Goal: Task Accomplishment & Management: Complete application form

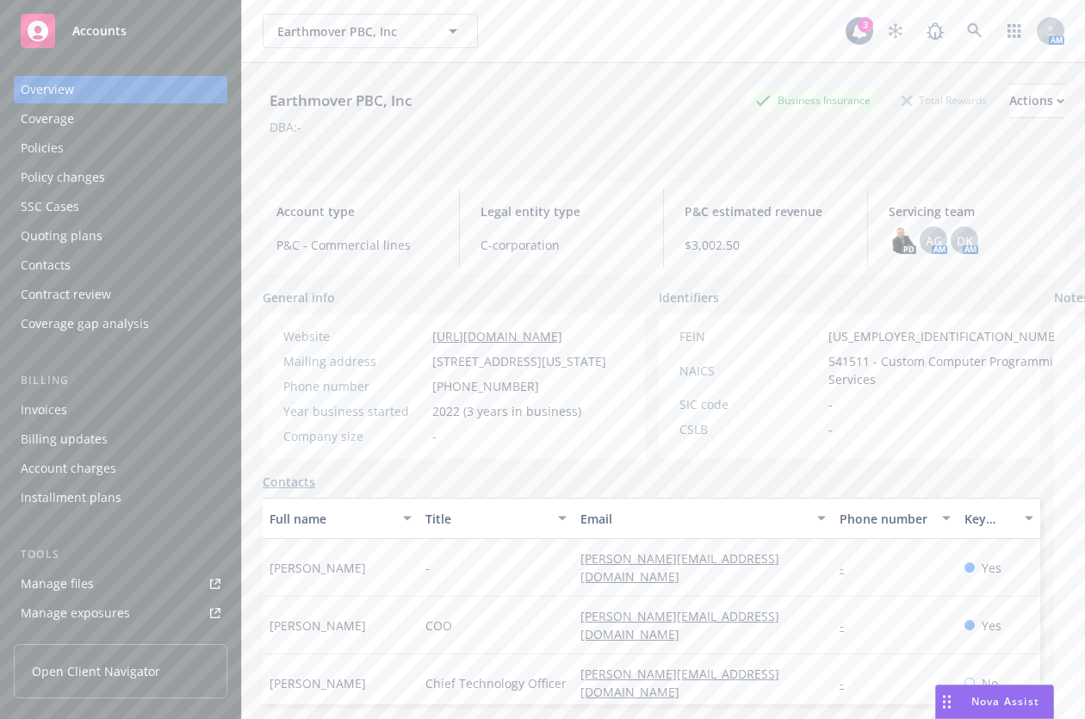
click at [94, 574] on link "Manage files" at bounding box center [121, 584] width 214 height 28
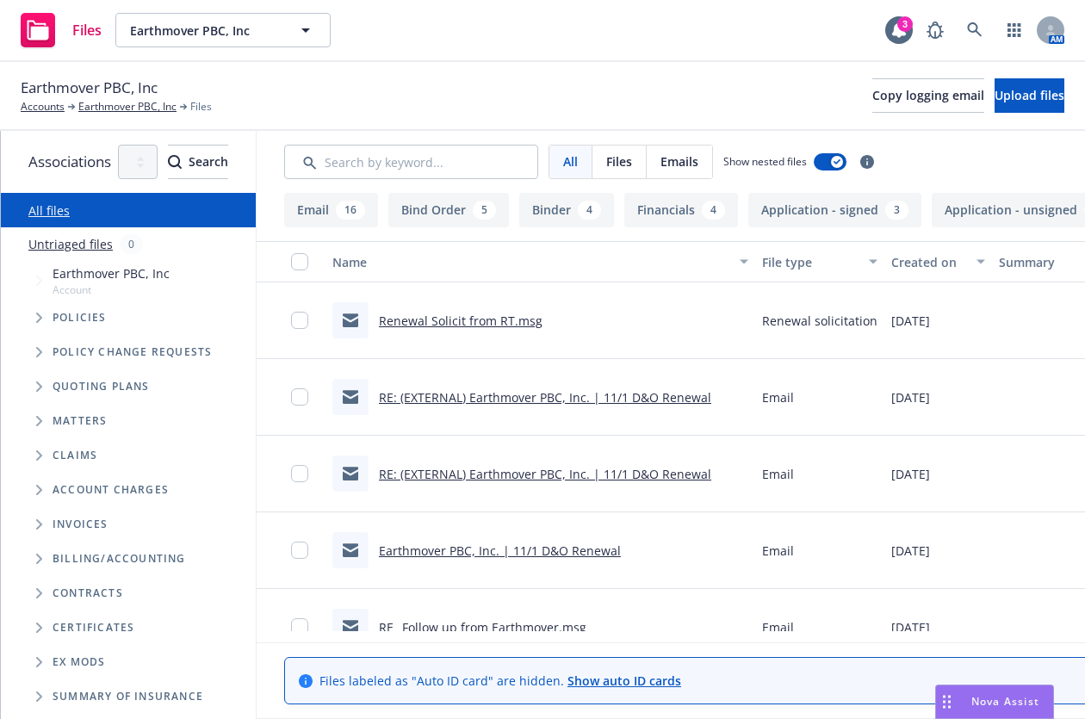
click at [481, 118] on div "Earthmover PBC, Inc Accounts Earthmover PBC, Inc Files Copy logging email Uploa…" at bounding box center [542, 96] width 1085 height 69
click at [23, 325] on div "Policies" at bounding box center [137, 318] width 238 height 34
click at [42, 381] on span "Tree Example" at bounding box center [39, 387] width 28 height 28
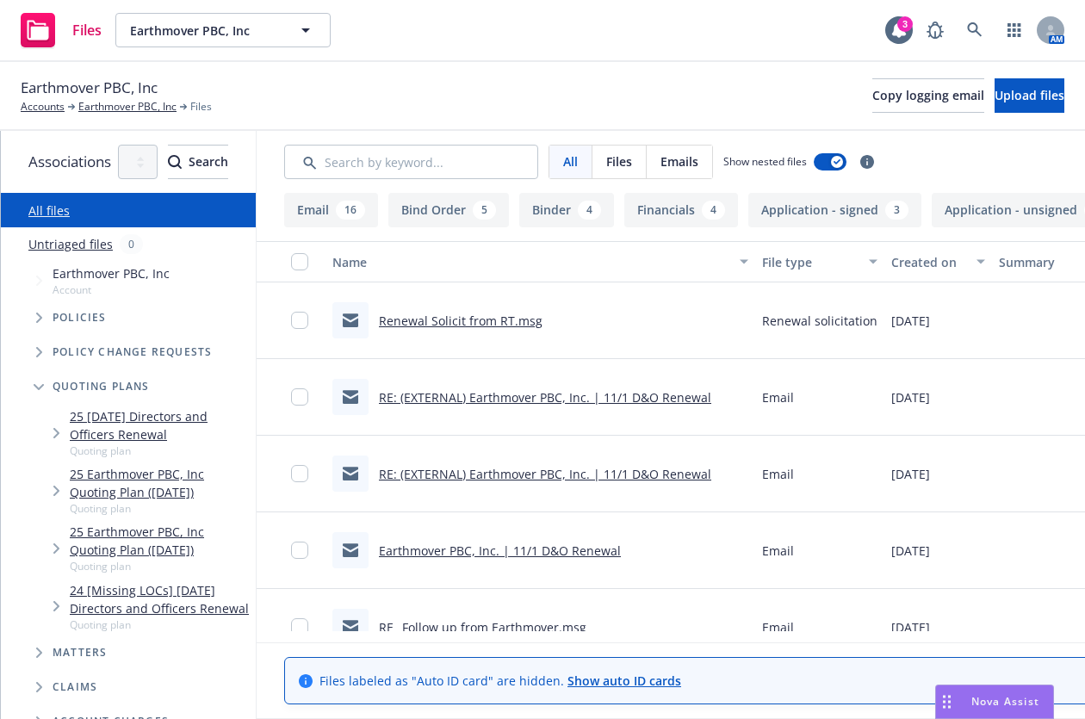
click at [65, 494] on span "Tree Example" at bounding box center [56, 491] width 28 height 28
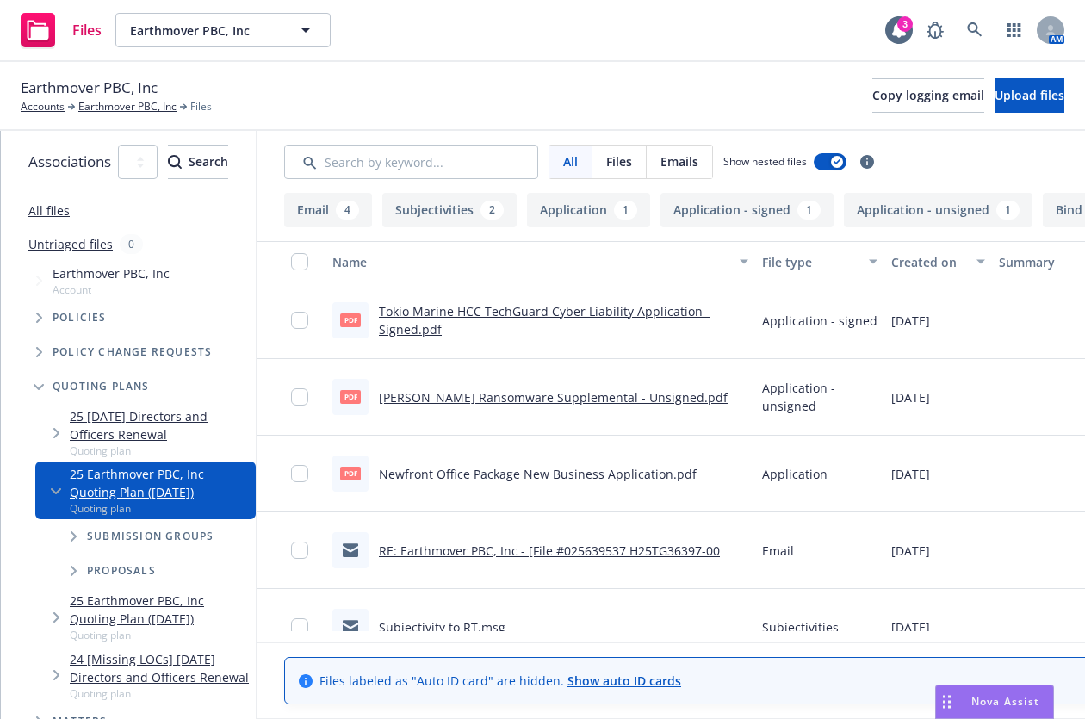
click at [72, 535] on icon "Tree Example" at bounding box center [74, 536] width 6 height 10
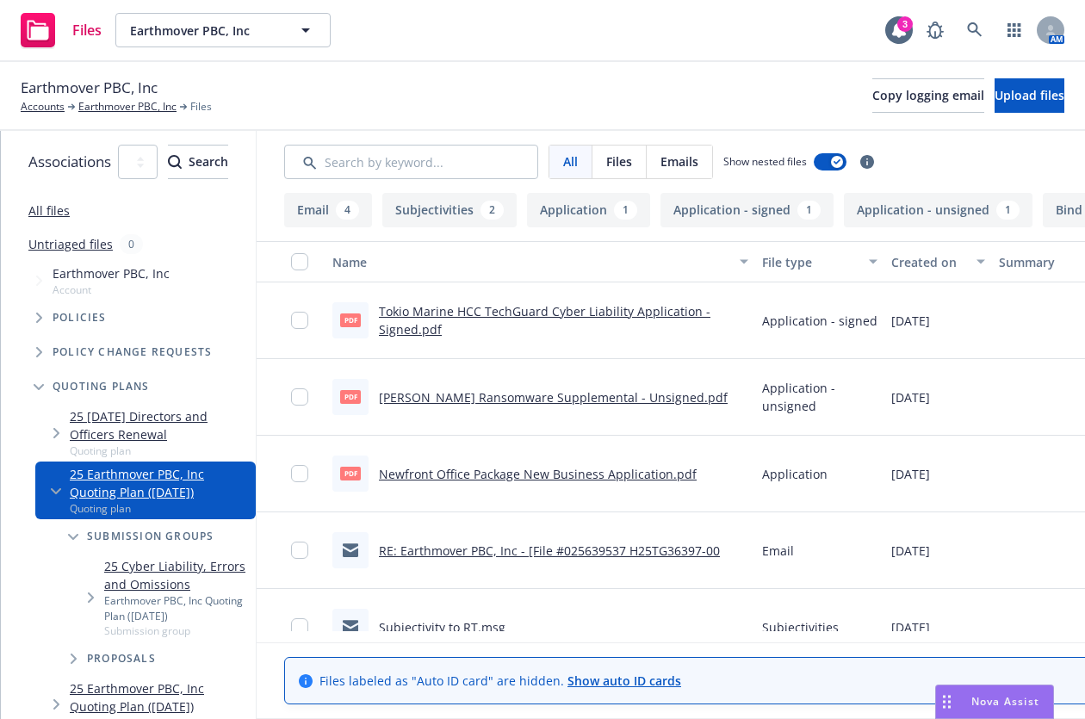
click at [494, 311] on link "Tokio Marine HCC TechGuard Cyber Liability Application - Signed.pdf" at bounding box center [545, 320] width 332 height 34
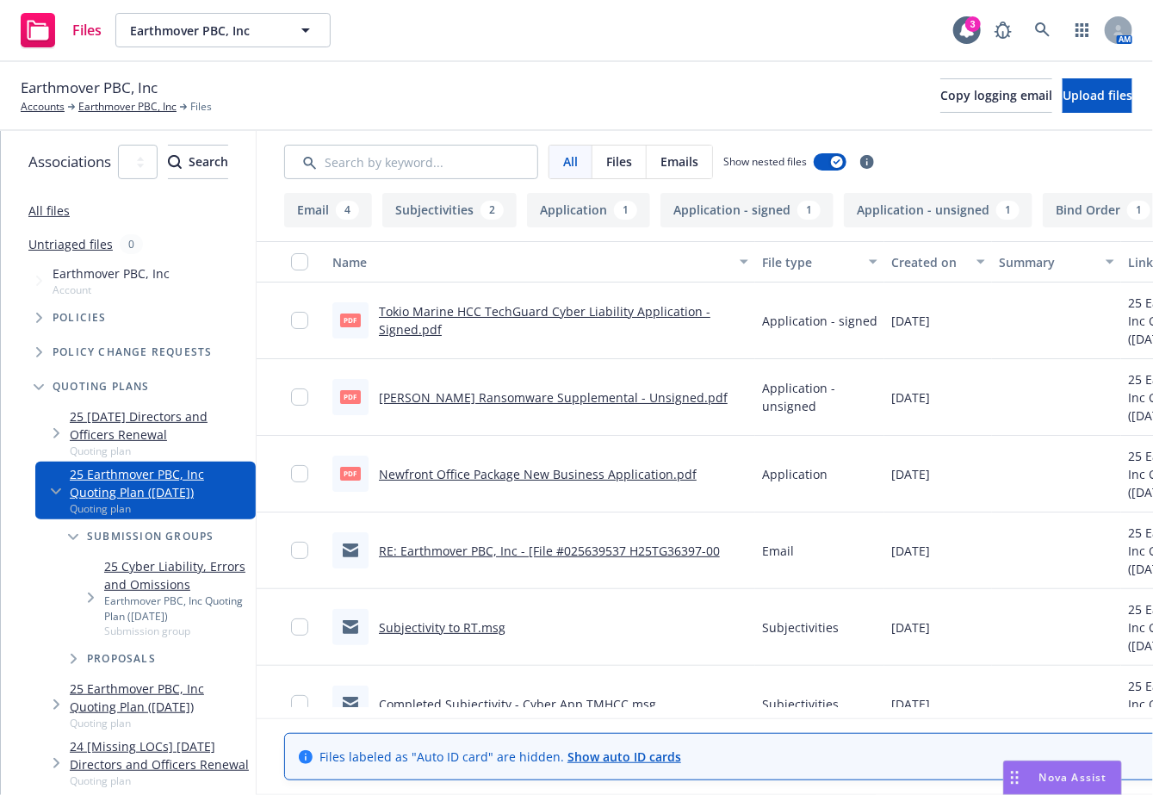
click at [487, 321] on link "Tokio Marine HCC TechGuard Cyber Liability Application - Signed.pdf" at bounding box center [545, 320] width 332 height 34
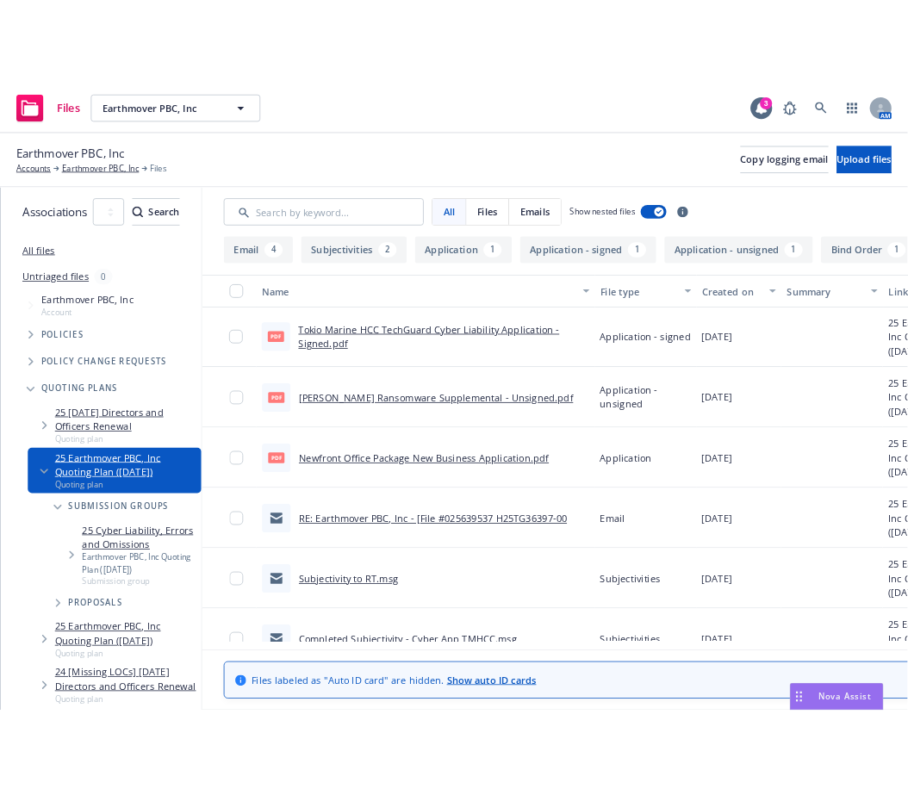
scroll to position [0, 1]
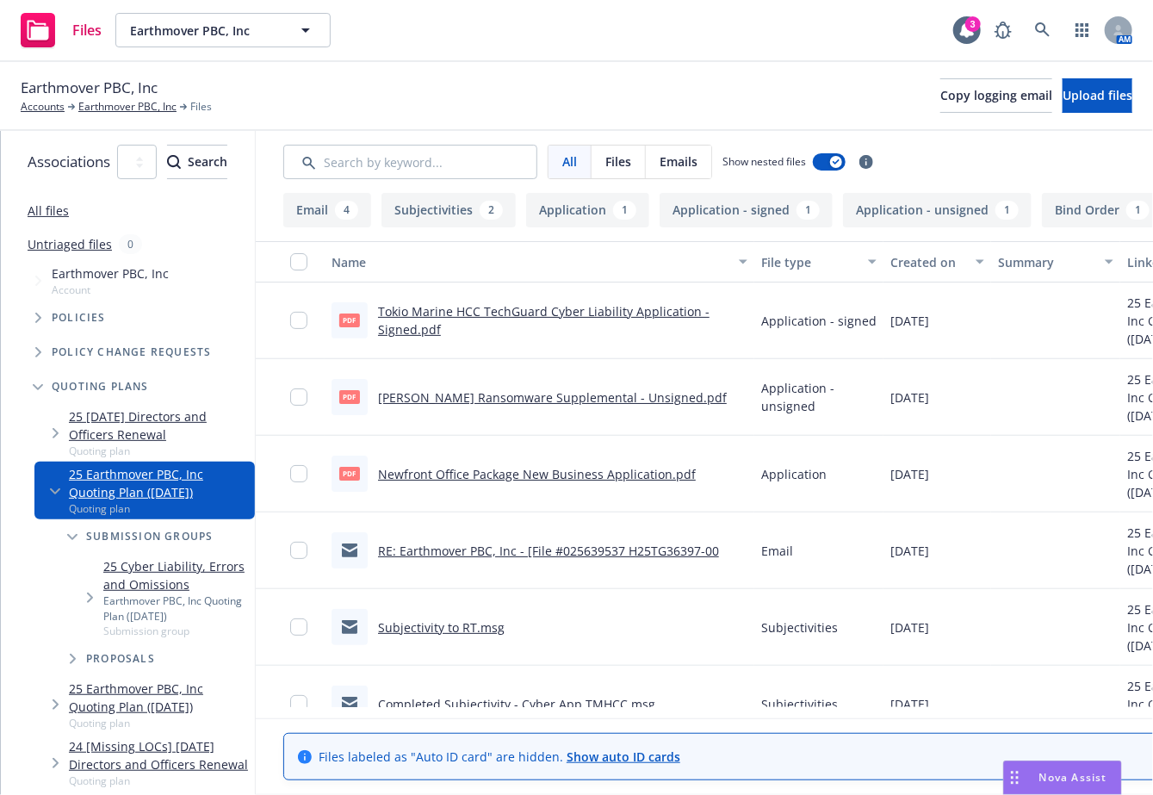
click at [98, 277] on div "Earthmover PBC, Inc Account" at bounding box center [110, 280] width 117 height 33
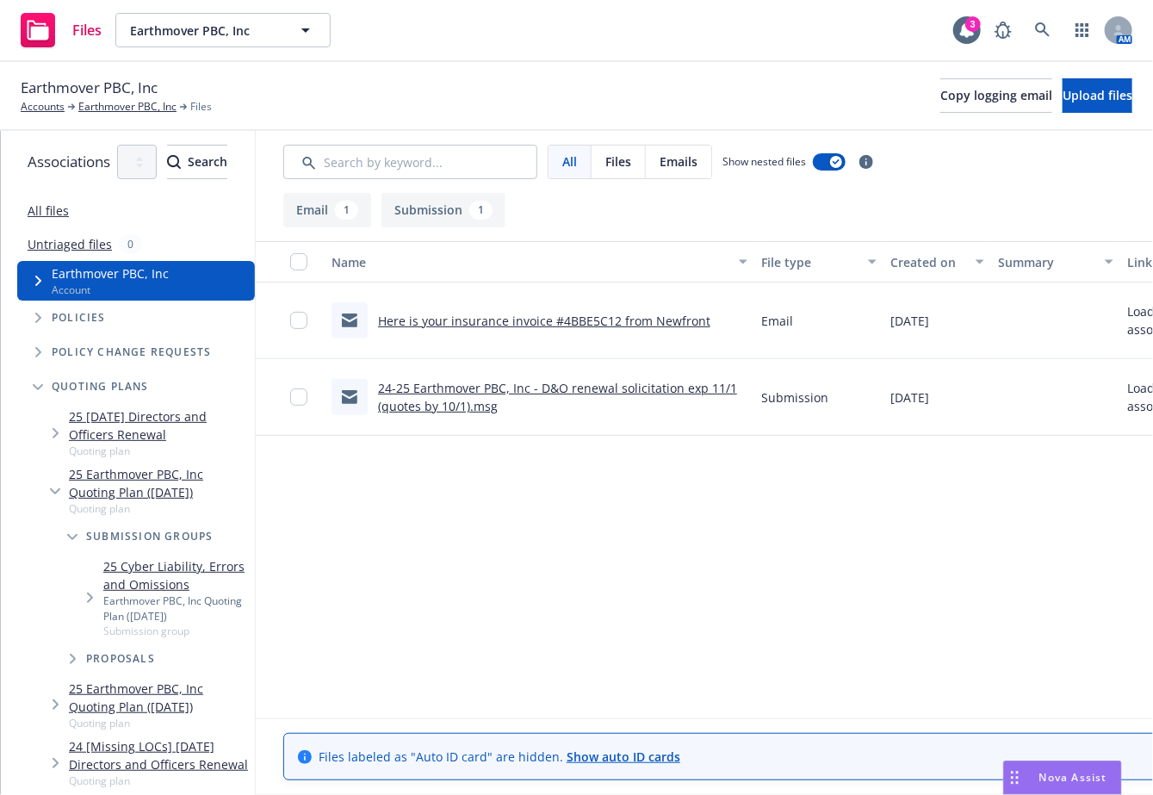
click at [91, 325] on div "Policies" at bounding box center [136, 318] width 238 height 34
click at [93, 324] on div "Policies" at bounding box center [136, 318] width 238 height 34
drag, startPoint x: 64, startPoint y: 324, endPoint x: 55, endPoint y: 326, distance: 8.8
click at [59, 325] on div "Policies" at bounding box center [136, 318] width 238 height 34
click at [40, 326] on span "Tree Example" at bounding box center [38, 318] width 28 height 28
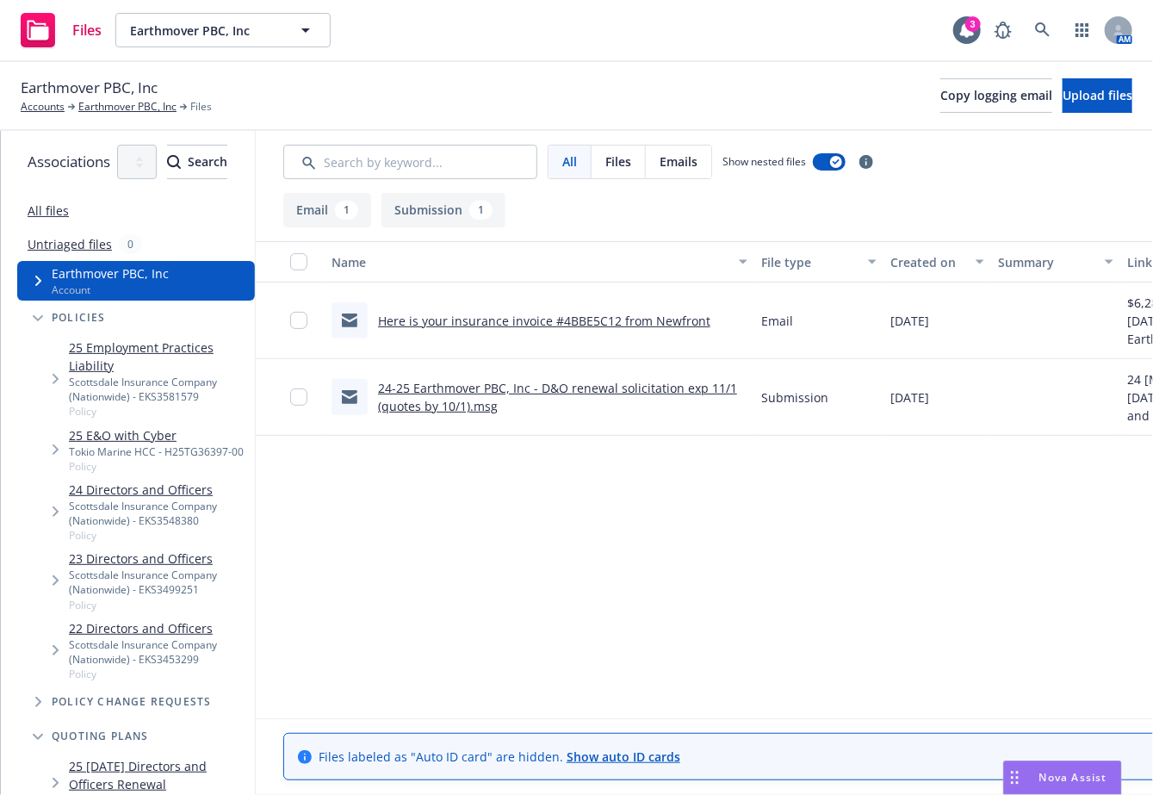
drag, startPoint x: 1090, startPoint y: 549, endPoint x: 1106, endPoint y: 524, distance: 28.7
click at [1084, 549] on div "Name File type Created on Summary Linked associations Here is your insurance in…" at bounding box center [796, 474] width 1080 height 466
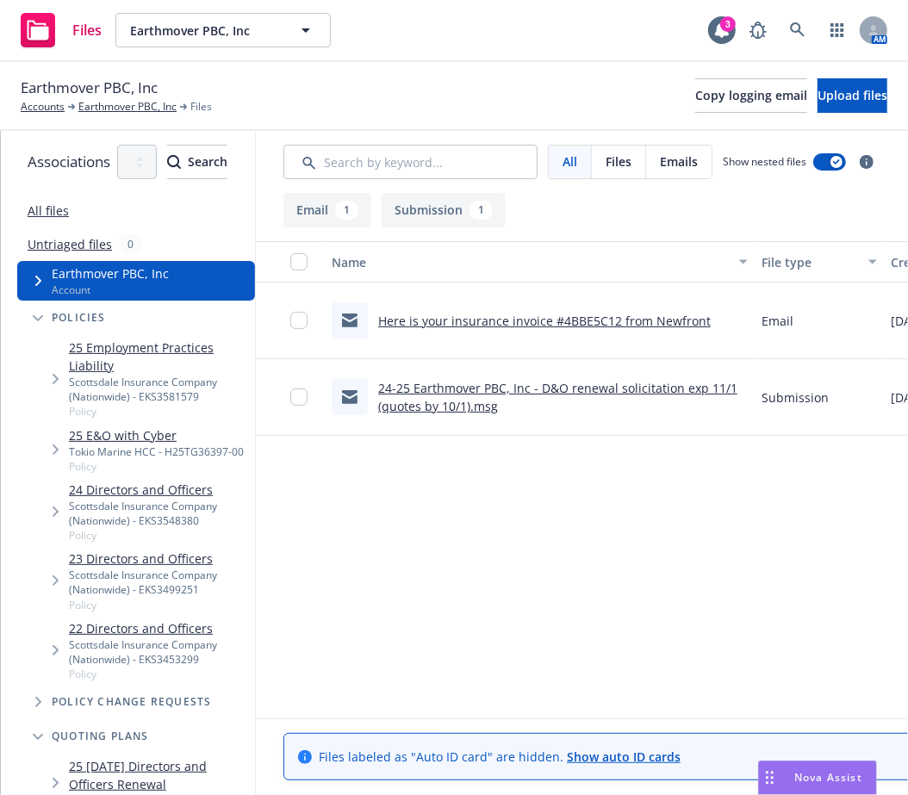
click at [152, 426] on link "25 E&O with Cyber" at bounding box center [156, 435] width 175 height 18
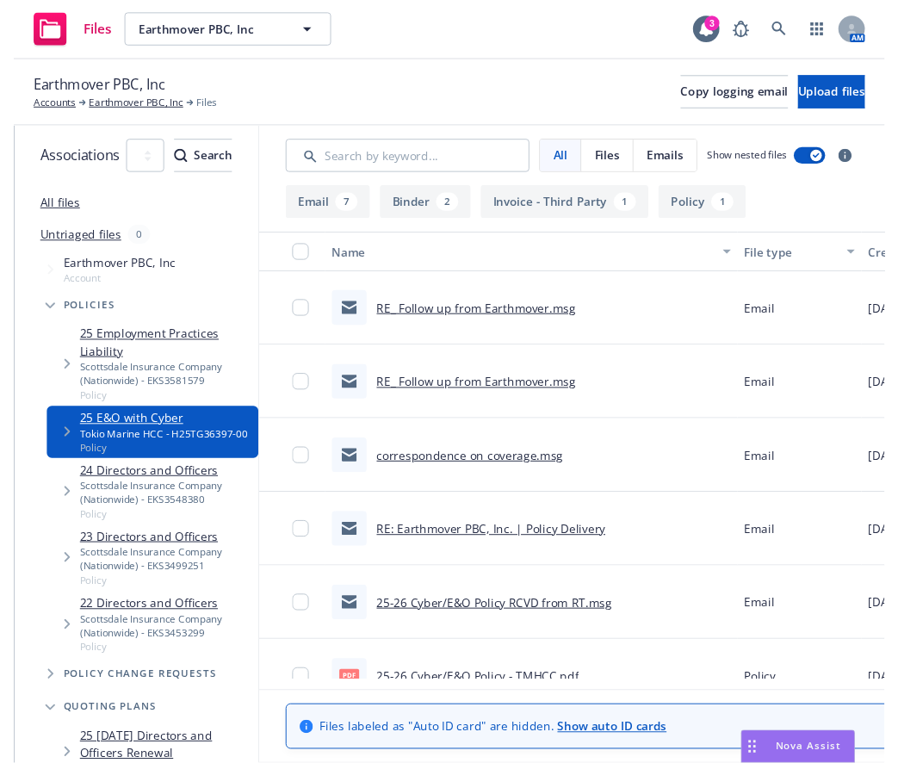
scroll to position [344, 0]
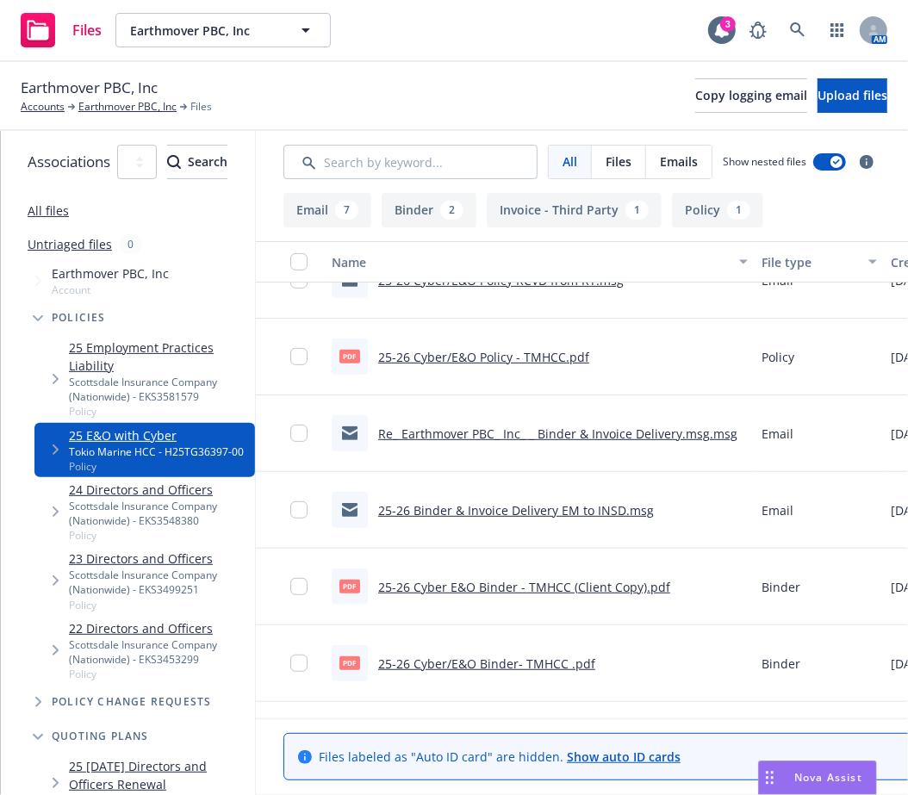
click at [589, 362] on link "25-26 Cyber/E&O Policy - TMHCC.pdf" at bounding box center [483, 357] width 211 height 16
click at [786, 31] on link at bounding box center [797, 30] width 34 height 34
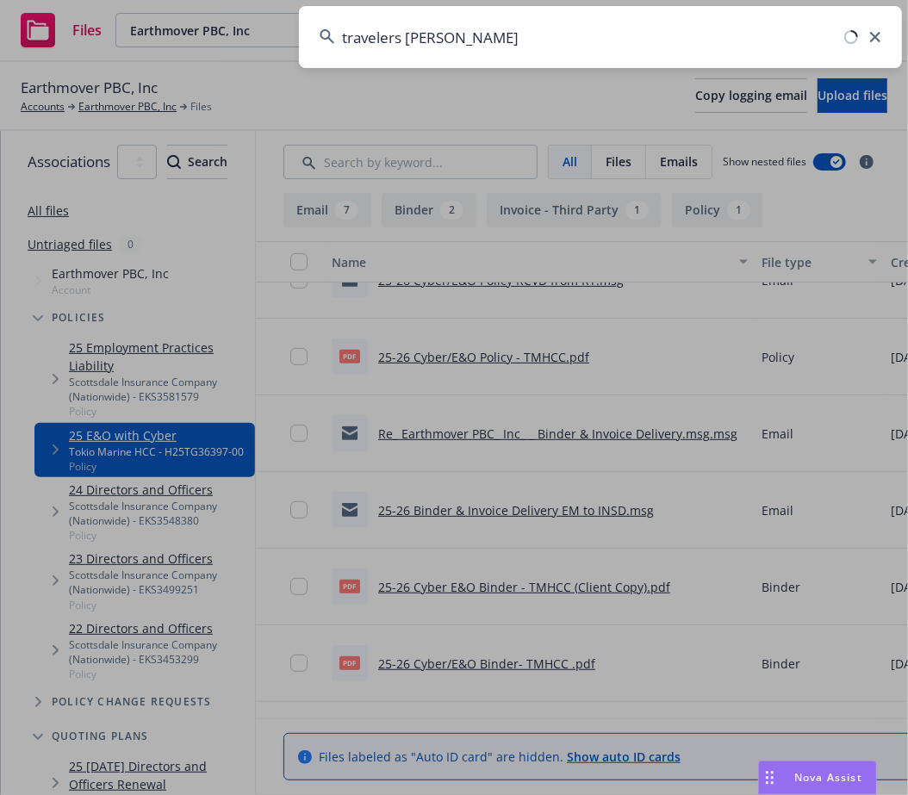
type input "travelers crime"
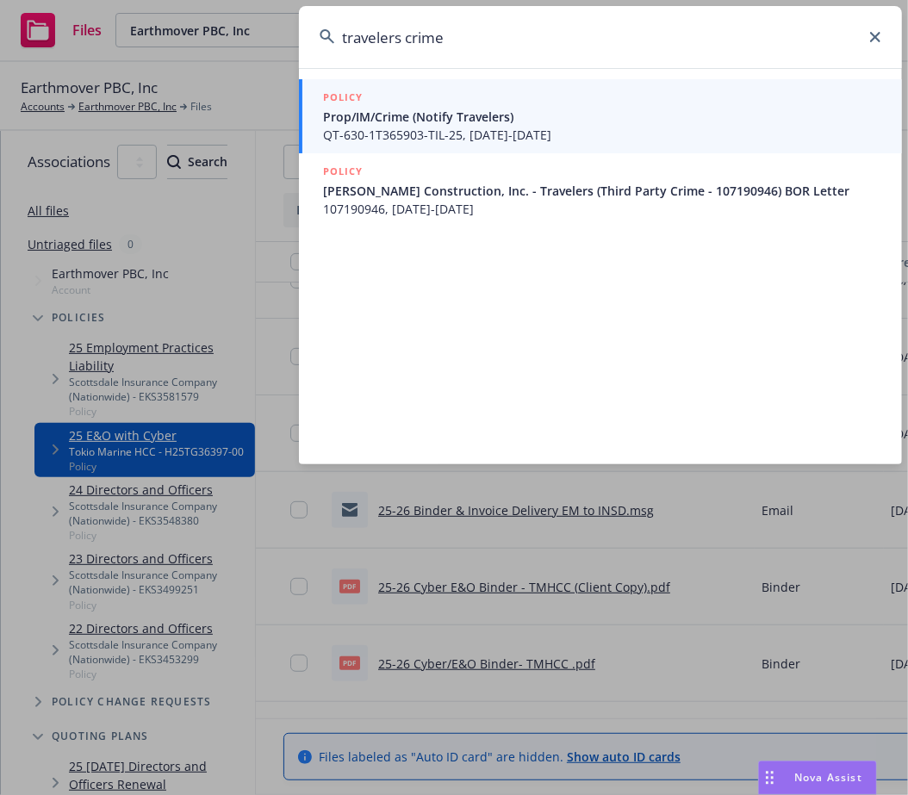
drag, startPoint x: 543, startPoint y: 40, endPoint x: 118, endPoint y: -14, distance: 428.0
click at [118, 0] on html "Files Earthmover PBC, Inc Earthmover PBC, Inc 3 AM Earthmover PBC, Inc Accounts…" at bounding box center [454, 397] width 908 height 795
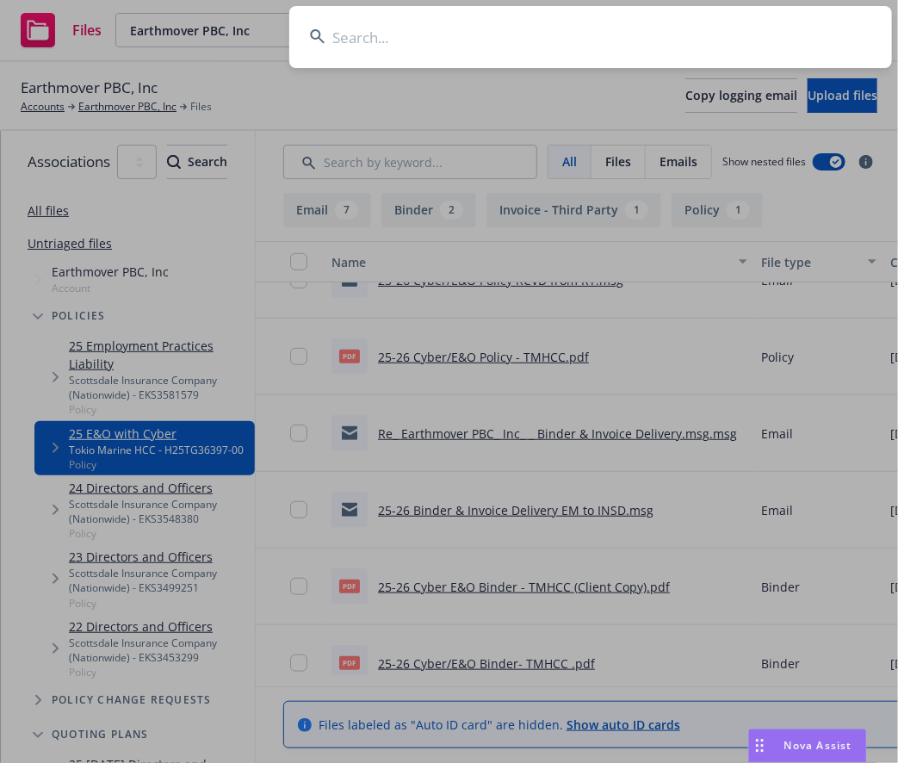
scroll to position [177, 0]
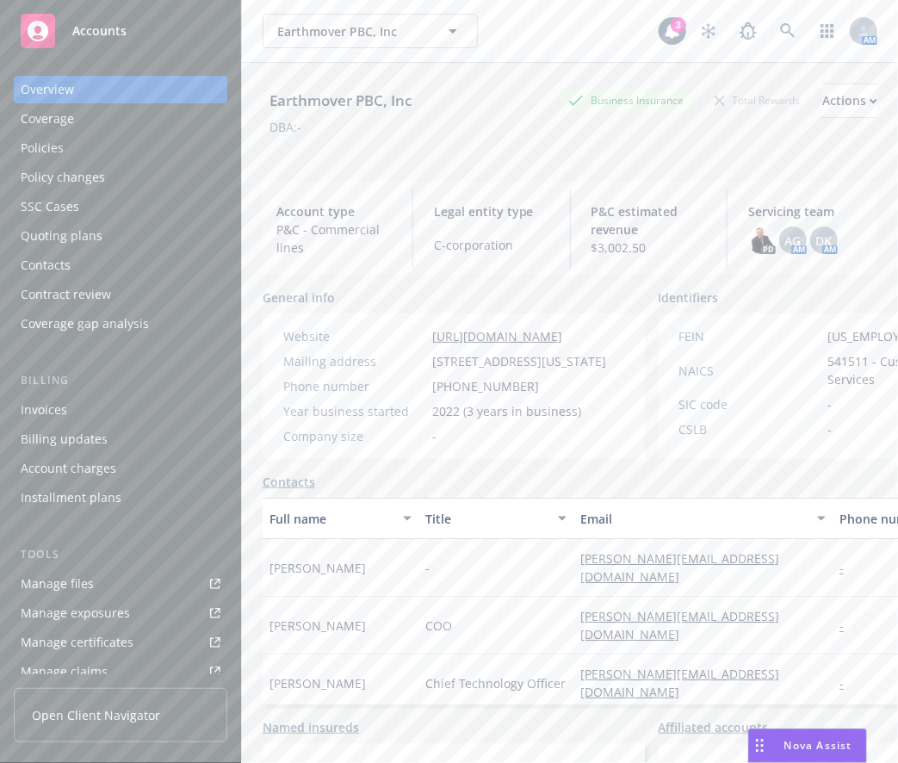
click at [94, 575] on link "Manage files" at bounding box center [121, 584] width 214 height 28
click at [104, 586] on link "Manage files" at bounding box center [121, 584] width 214 height 28
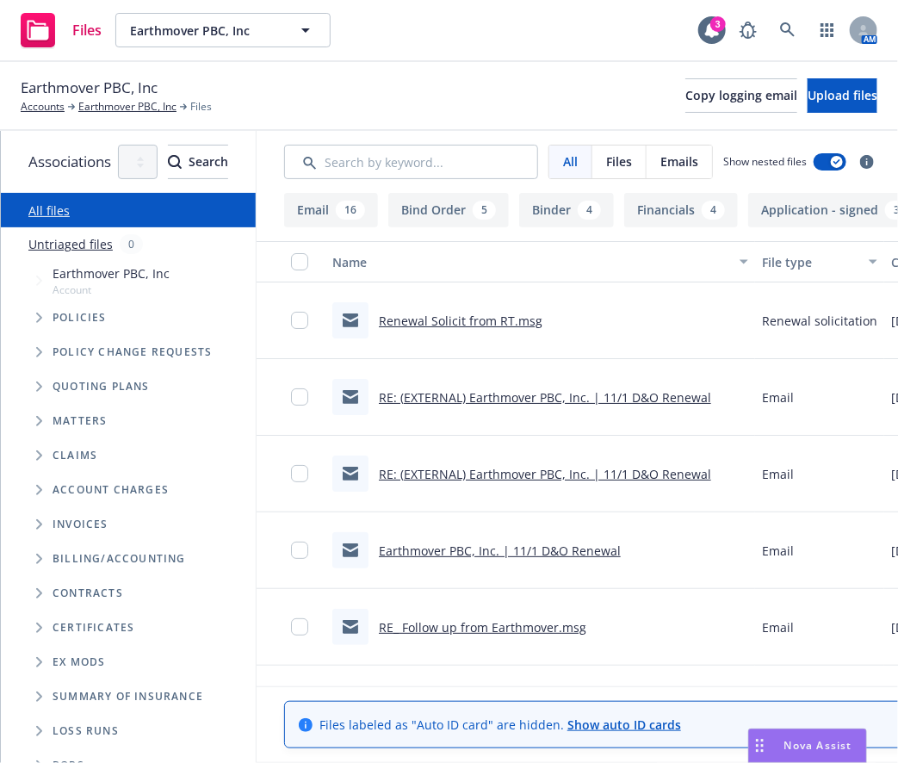
click at [512, 23] on div "Files Earthmover PBC, Inc Earthmover PBC, Inc 3 AM" at bounding box center [449, 31] width 898 height 62
click at [385, 112] on div "Earthmover PBC, Inc Accounts Earthmover PBC, Inc Files Copy logging email Uploa…" at bounding box center [449, 96] width 857 height 38
click at [29, 388] on span "Tree Example" at bounding box center [39, 387] width 28 height 28
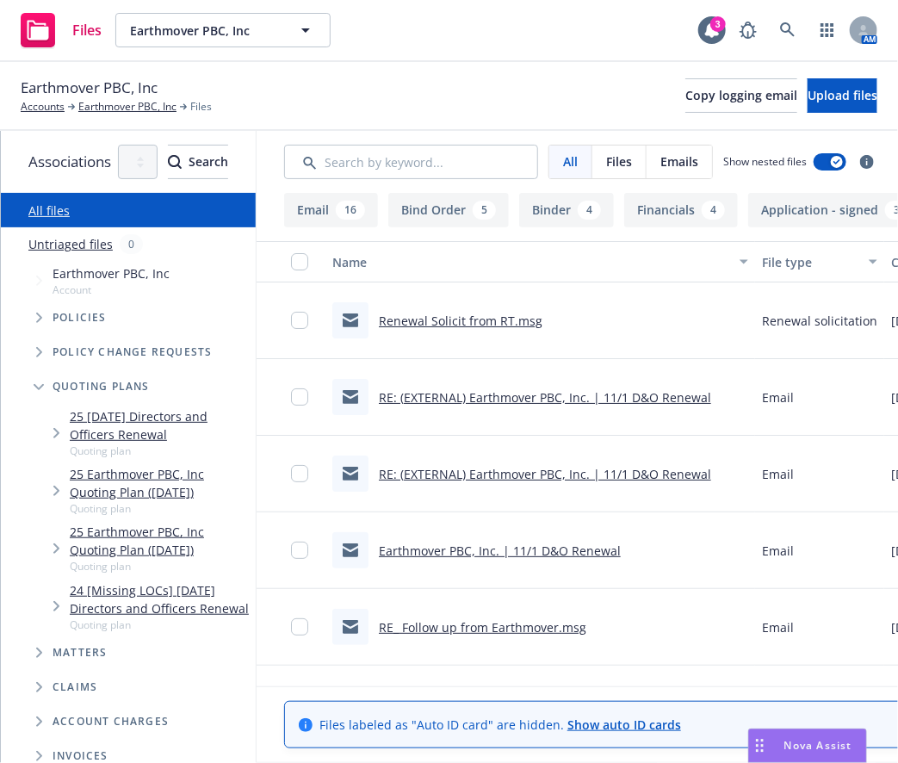
click at [55, 493] on icon "Tree Example" at bounding box center [56, 491] width 6 height 10
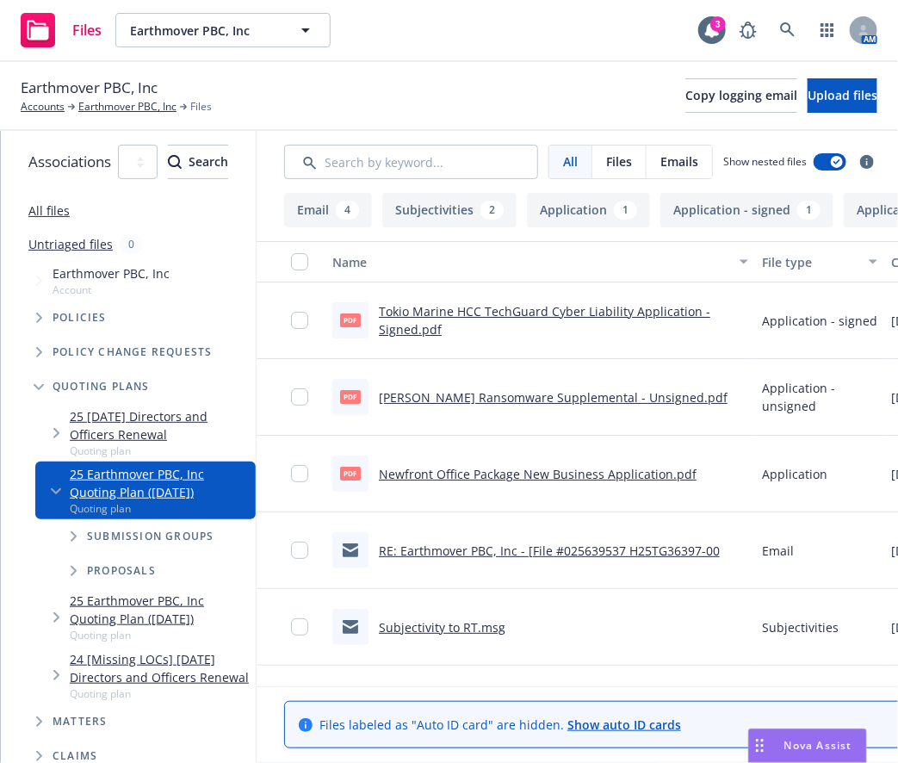
click at [76, 534] on icon "Tree Example" at bounding box center [74, 536] width 7 height 10
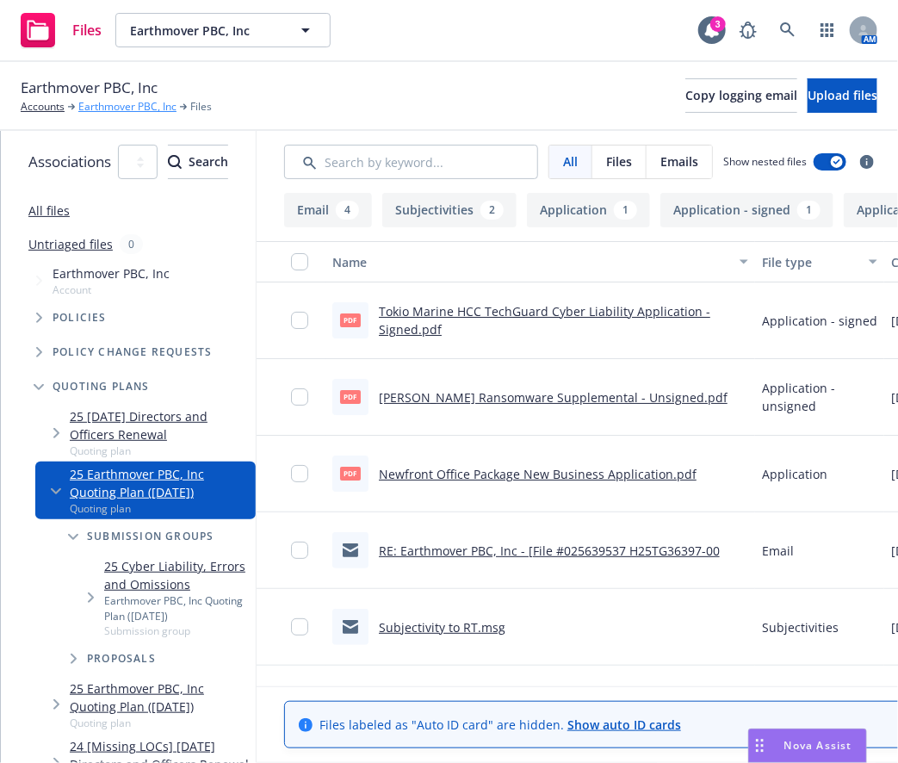
click at [158, 108] on link "Earthmover PBC, Inc" at bounding box center [127, 107] width 98 height 16
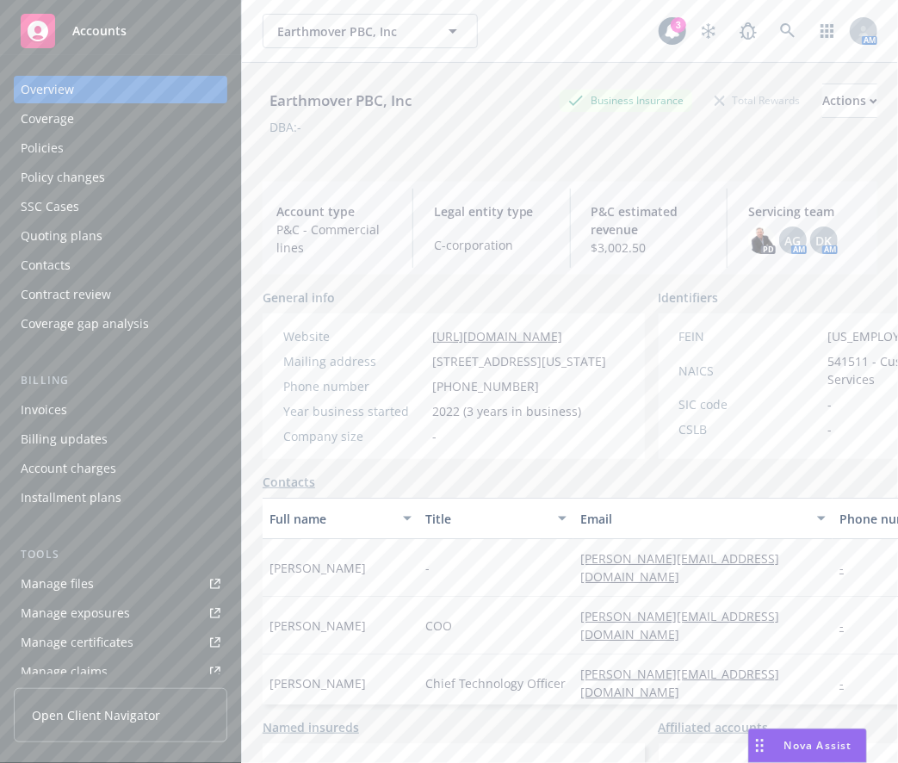
click at [69, 228] on div "Quoting plans" at bounding box center [62, 236] width 82 height 28
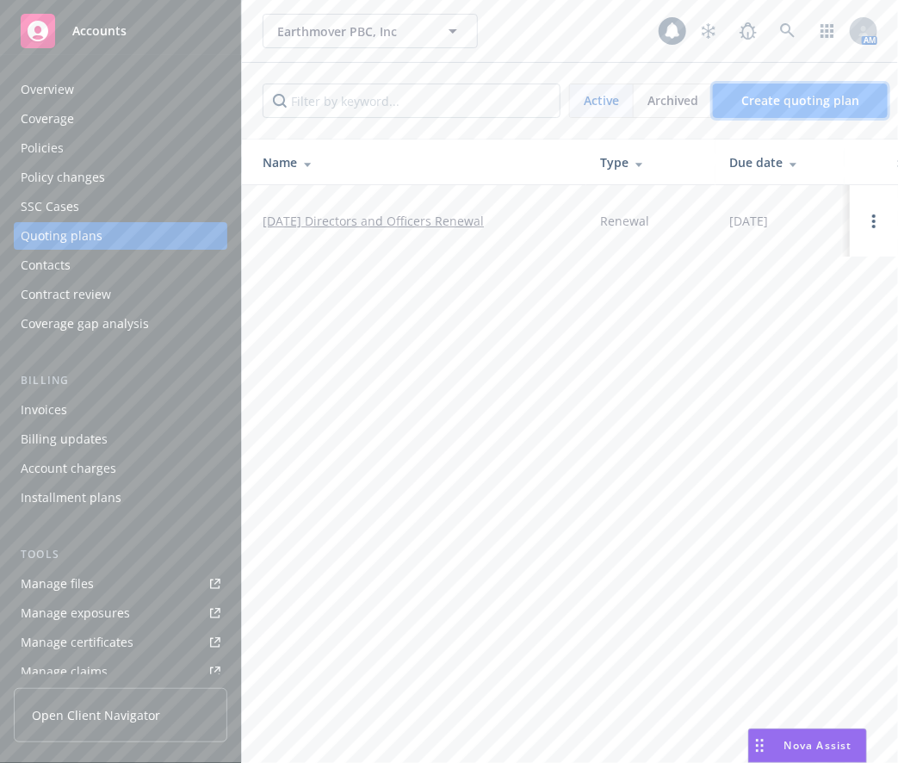
click at [834, 113] on link "Create quoting plan" at bounding box center [800, 101] width 175 height 34
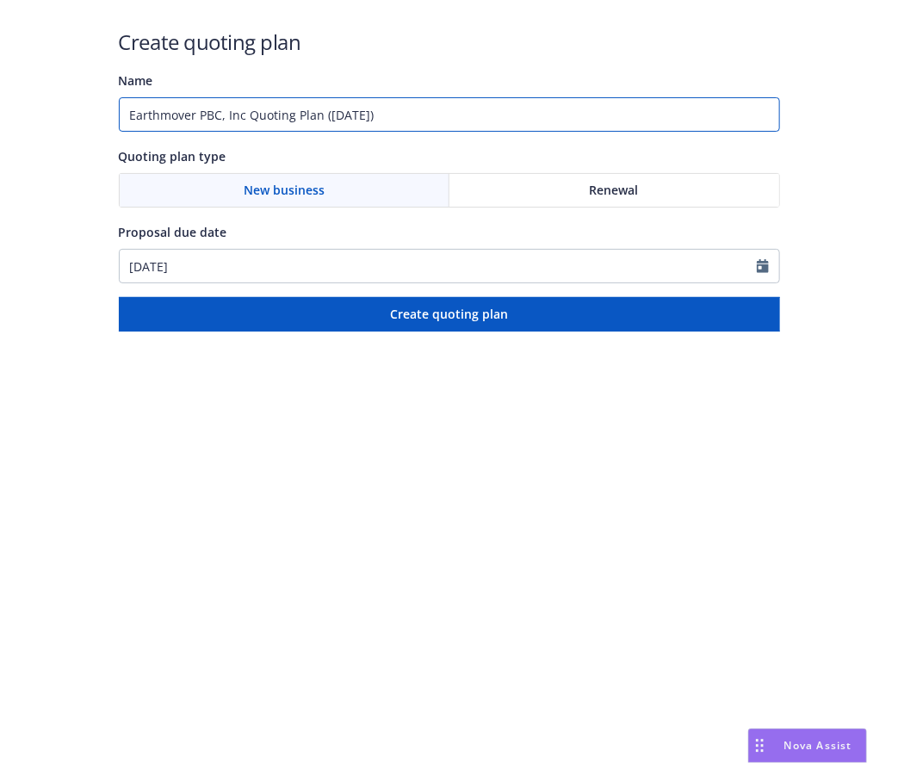
drag, startPoint x: 245, startPoint y: 119, endPoint x: -133, endPoint y: 127, distance: 378.2
click at [0, 127] on html "Create quoting plan Name Earthmover PBC, Inc Quoting Plan ([DATE]) Quoting plan…" at bounding box center [449, 166] width 898 height 332
drag, startPoint x: 120, startPoint y: 113, endPoint x: 90, endPoint y: 110, distance: 29.4
click at [90, 110] on div "Create quoting plan Name BOP + Crime Quoting plan type New business Renewal Pro…" at bounding box center [449, 166] width 898 height 332
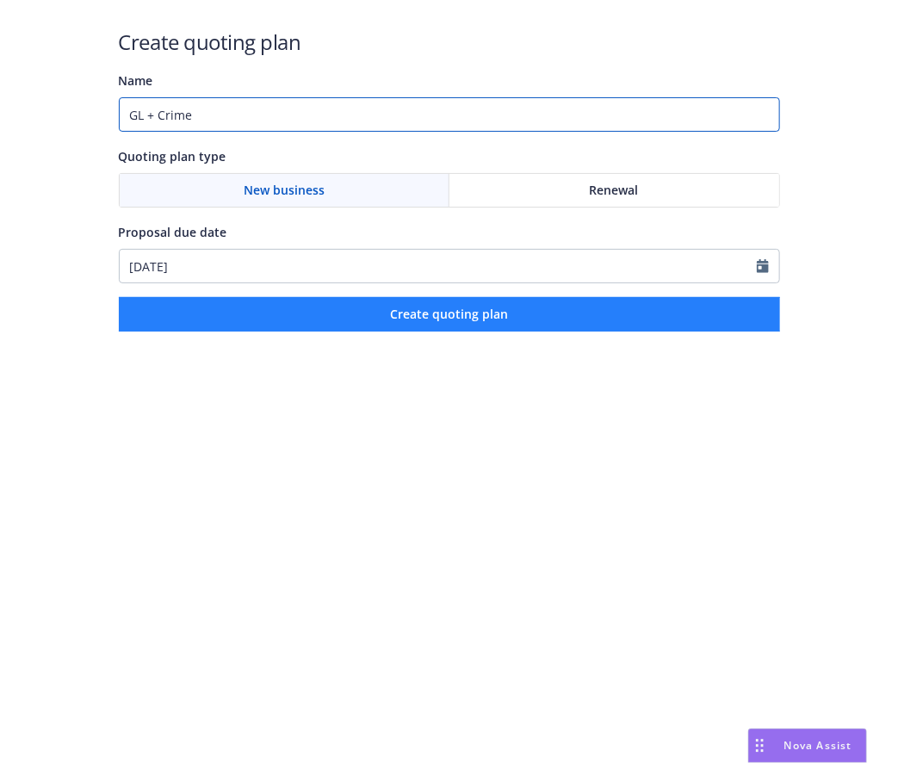
type input "GL + Crime"
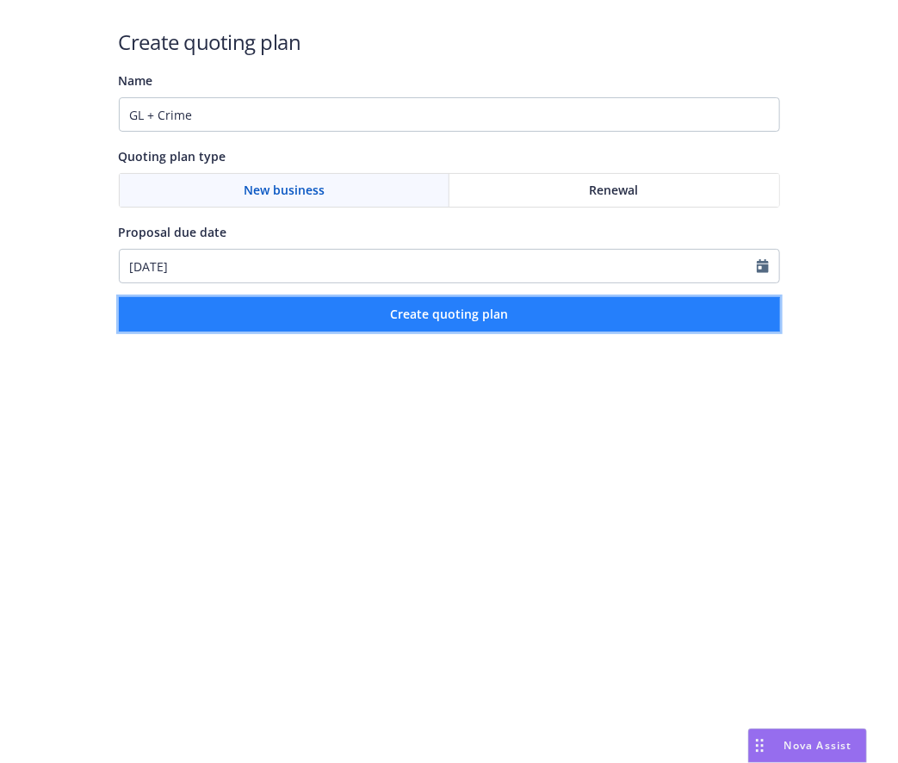
click at [490, 313] on span "Create quoting plan" at bounding box center [449, 314] width 118 height 16
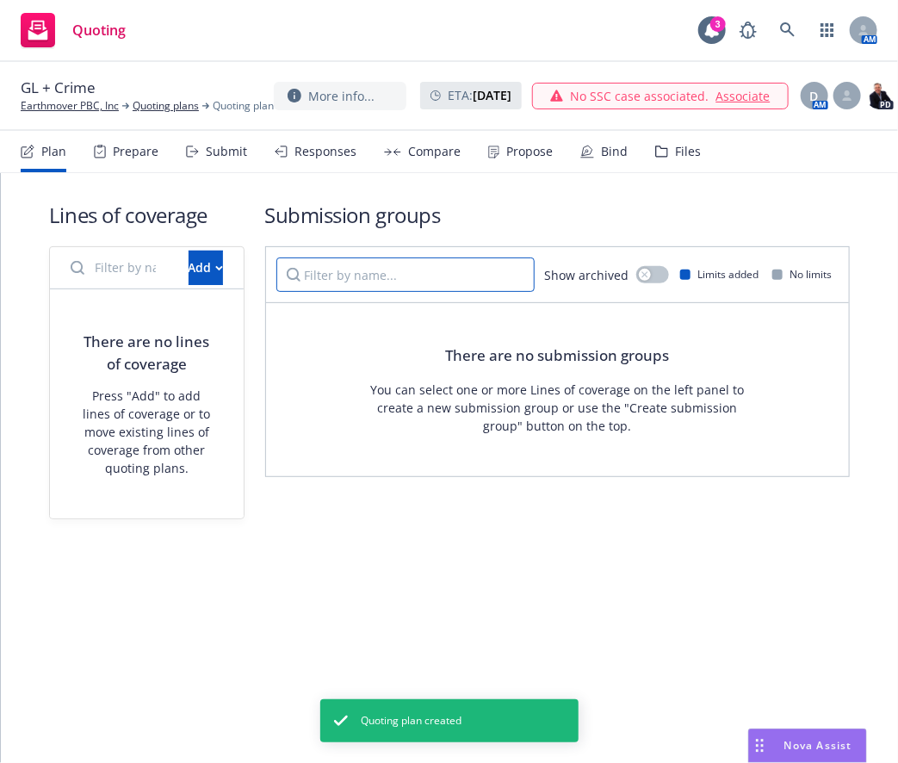
click at [444, 266] on input "Filter by name..." at bounding box center [405, 274] width 258 height 34
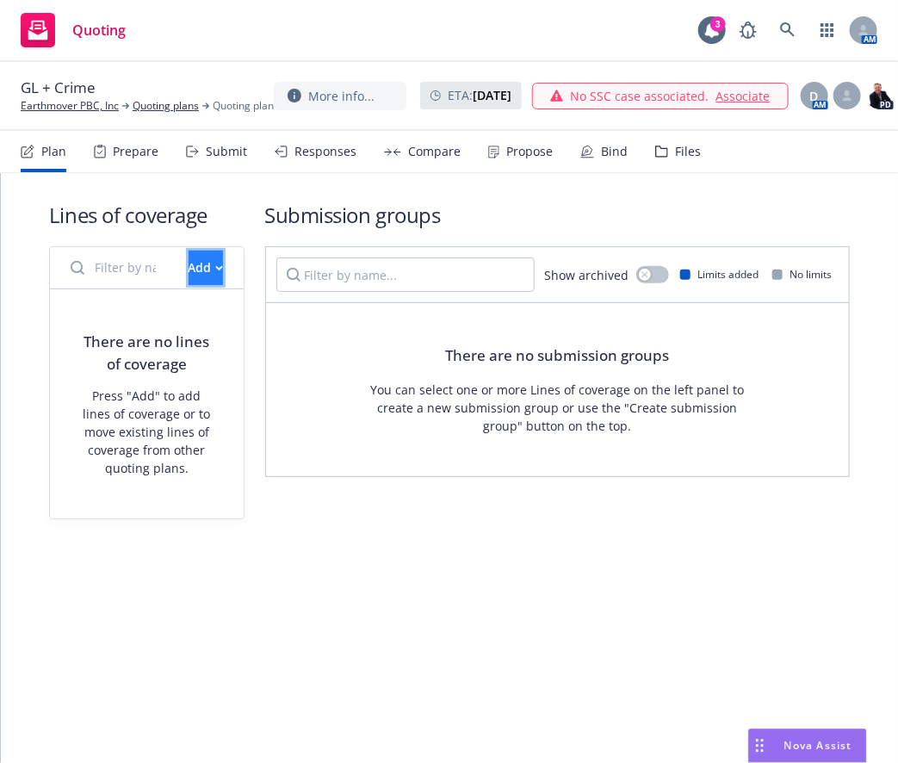
click at [189, 266] on div "Add" at bounding box center [206, 267] width 34 height 33
click at [187, 317] on span "Create new business lines of coverage" at bounding box center [264, 311] width 263 height 16
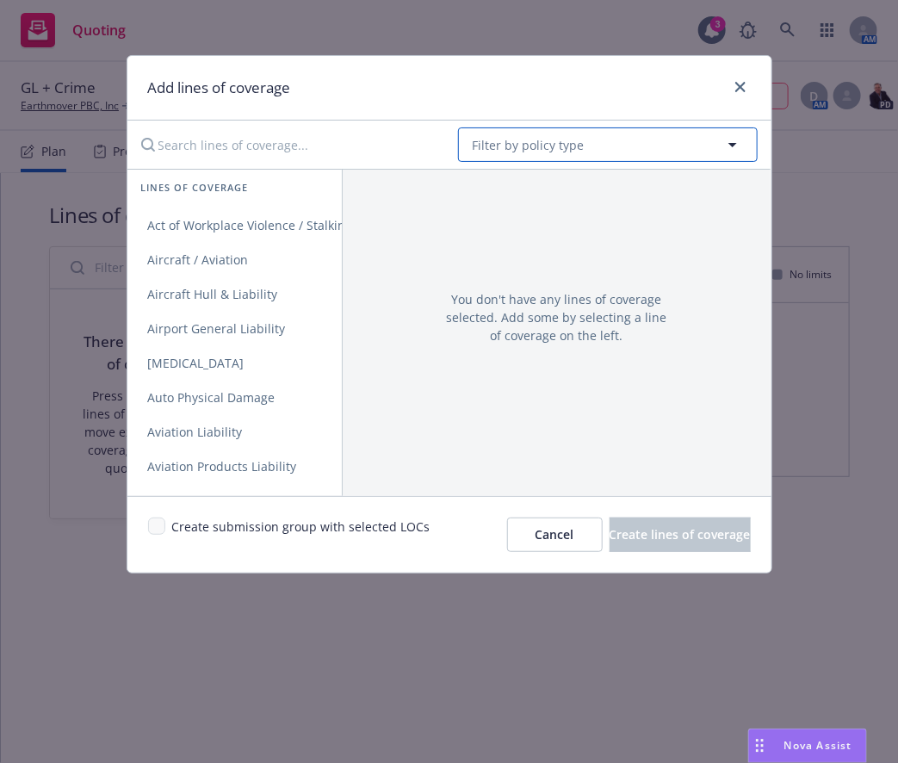
click at [551, 148] on span "Filter by policy type" at bounding box center [529, 145] width 112 height 18
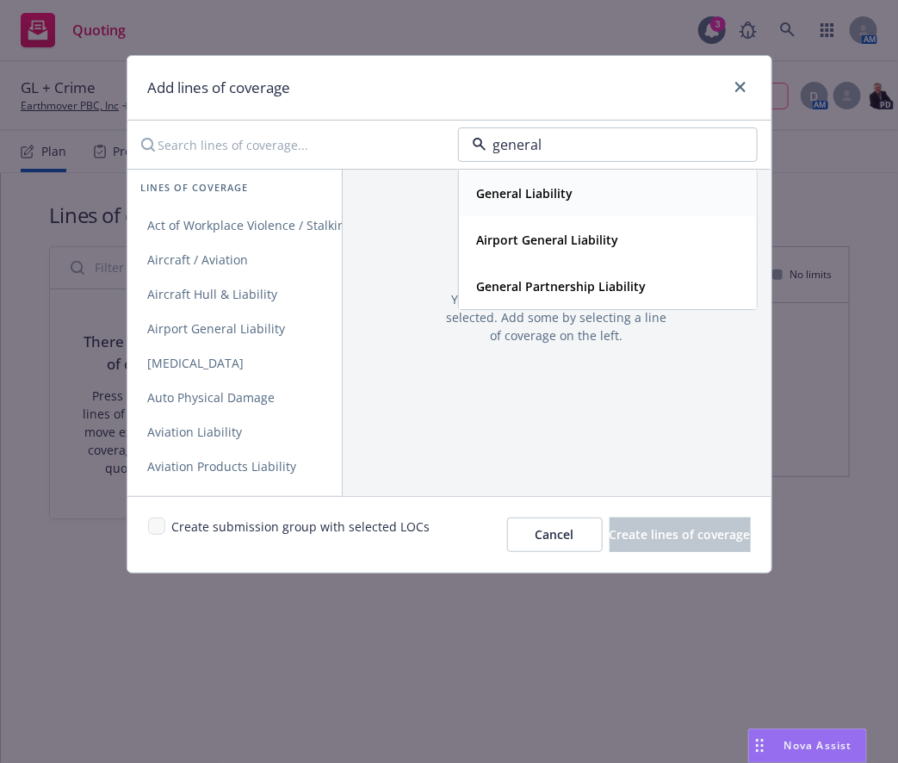
click at [506, 189] on strong "General Liability" at bounding box center [525, 193] width 96 height 16
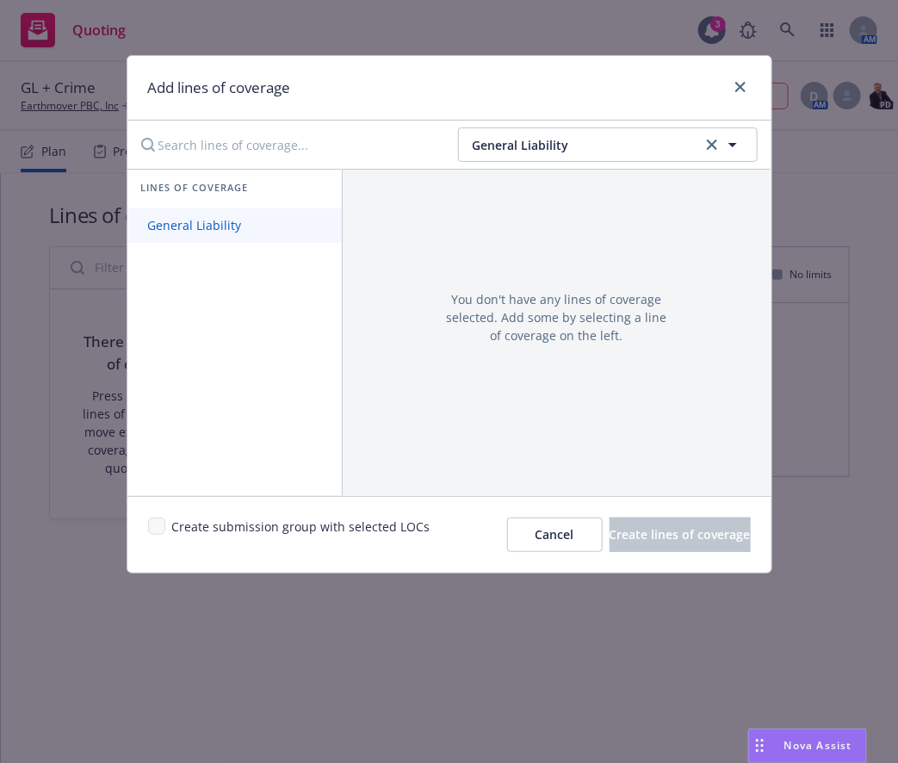
click at [256, 222] on span "General Liability" at bounding box center [194, 225] width 135 height 16
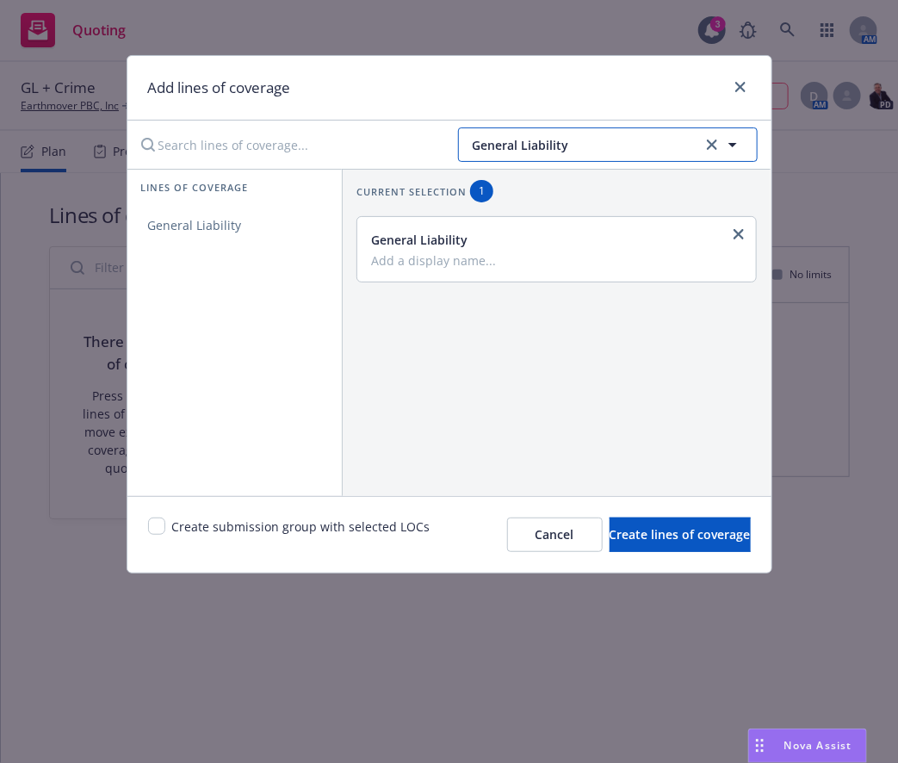
click at [558, 143] on span "General Liability" at bounding box center [585, 145] width 225 height 18
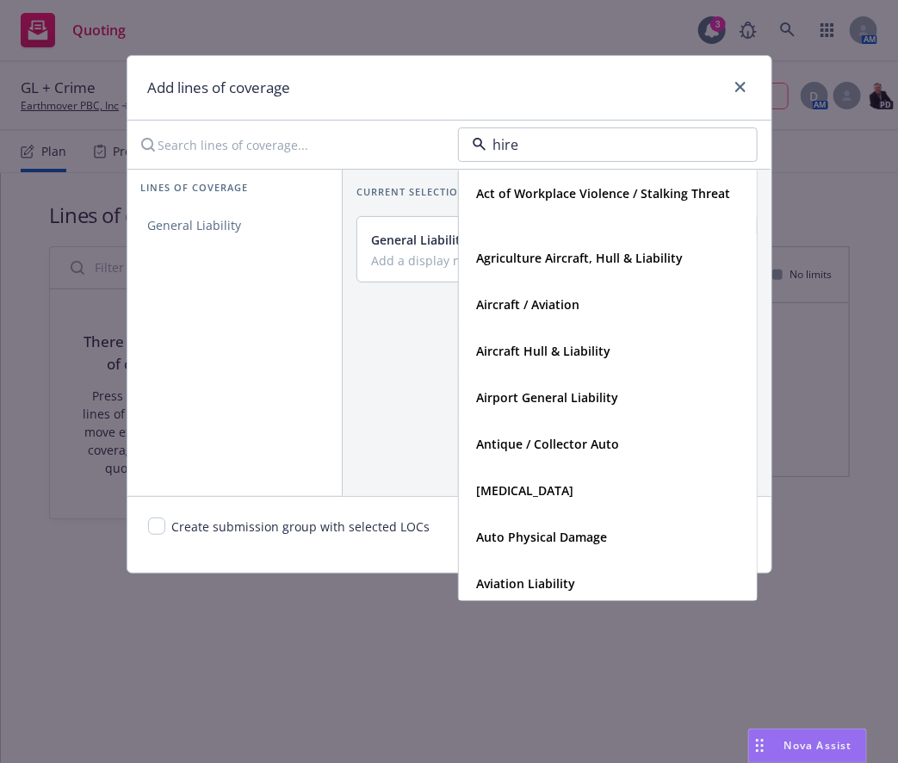
type input "hired"
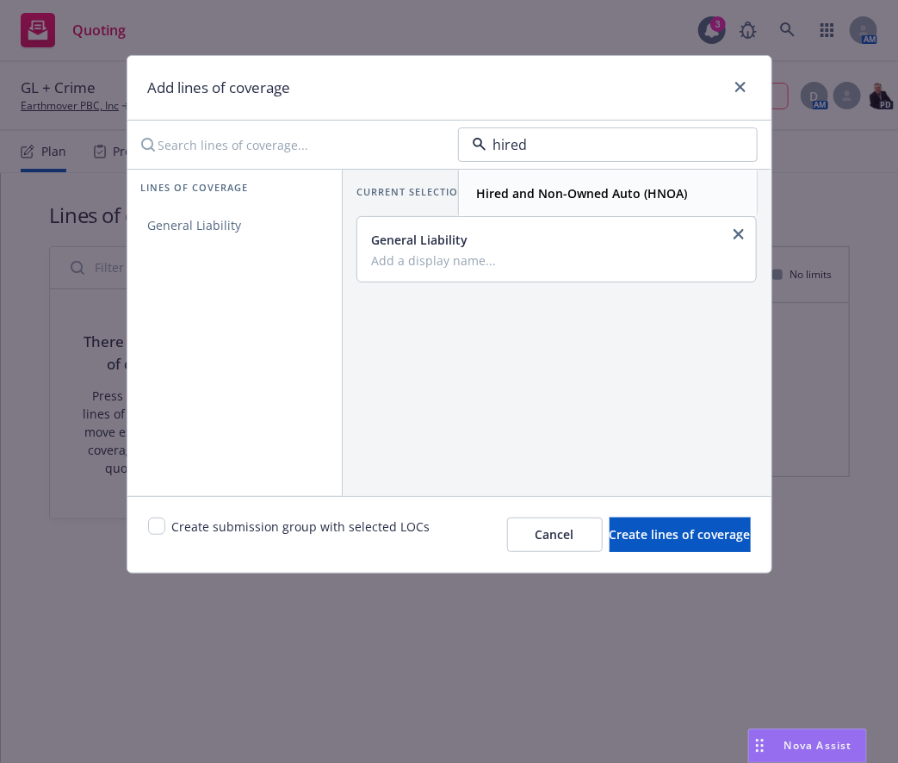
click at [525, 199] on strong "Hired and Non-Owned Auto (HNOA)" at bounding box center [582, 193] width 211 height 16
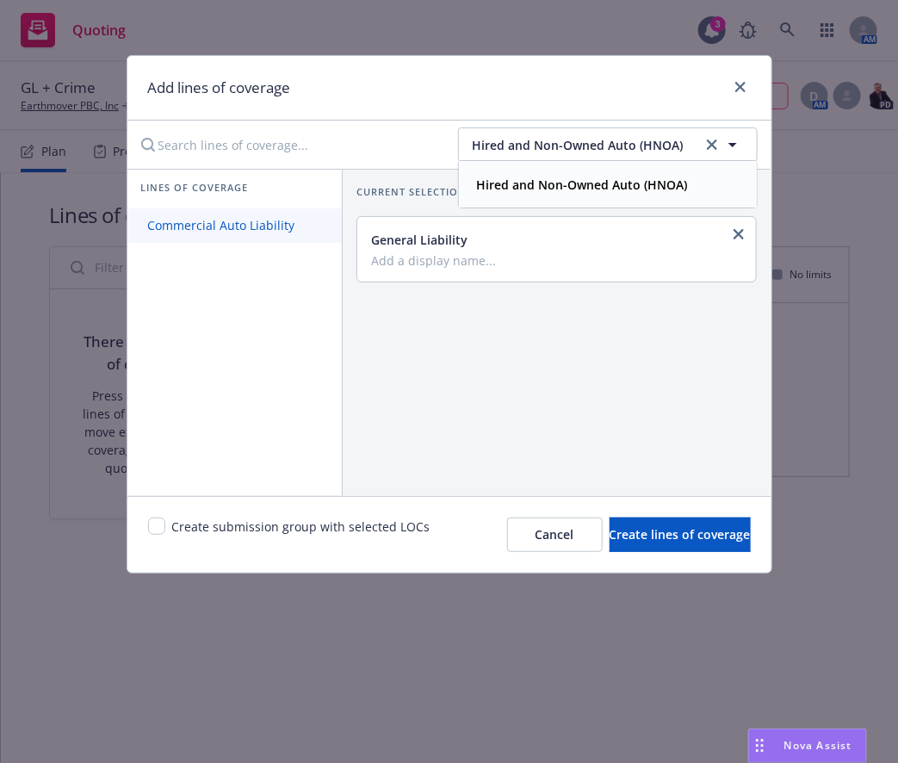
click at [263, 235] on link "Commercial Auto Liability" at bounding box center [234, 225] width 214 height 34
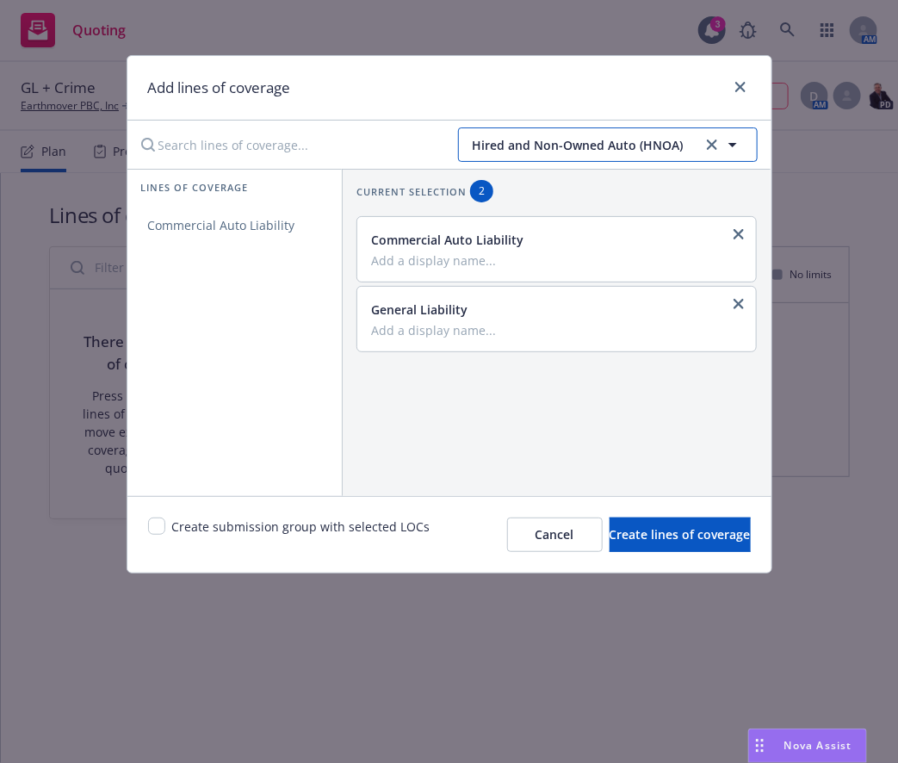
click at [532, 150] on span "Hired and Non-Owned Auto (HNOA)" at bounding box center [585, 145] width 225 height 18
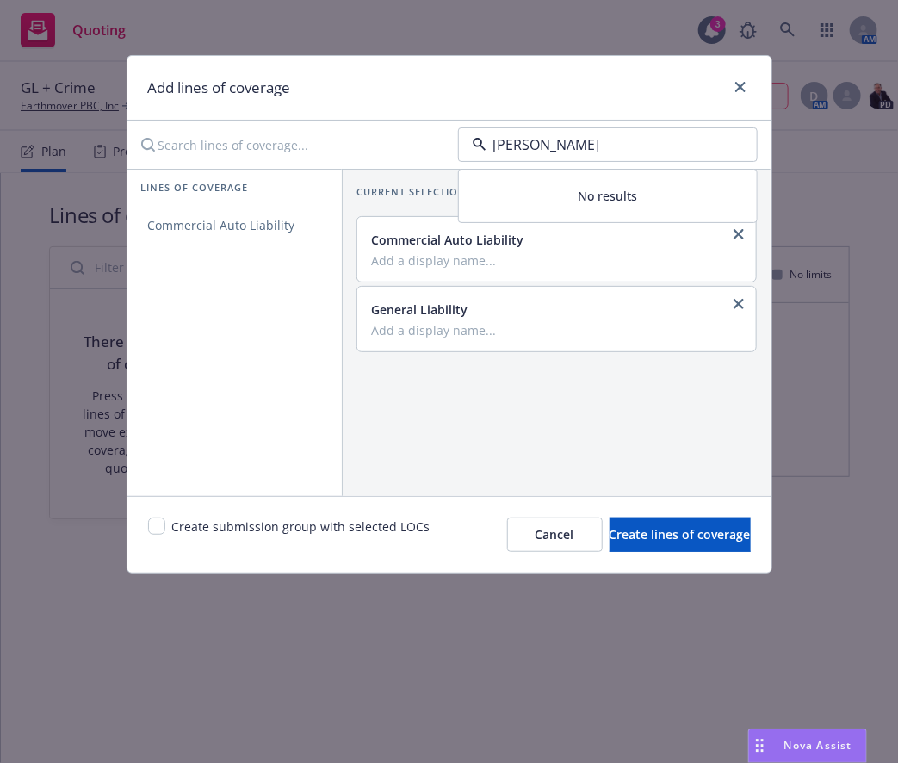
type input "umbrella"
click at [505, 191] on strong "Commercial Umbrella" at bounding box center [540, 193] width 127 height 16
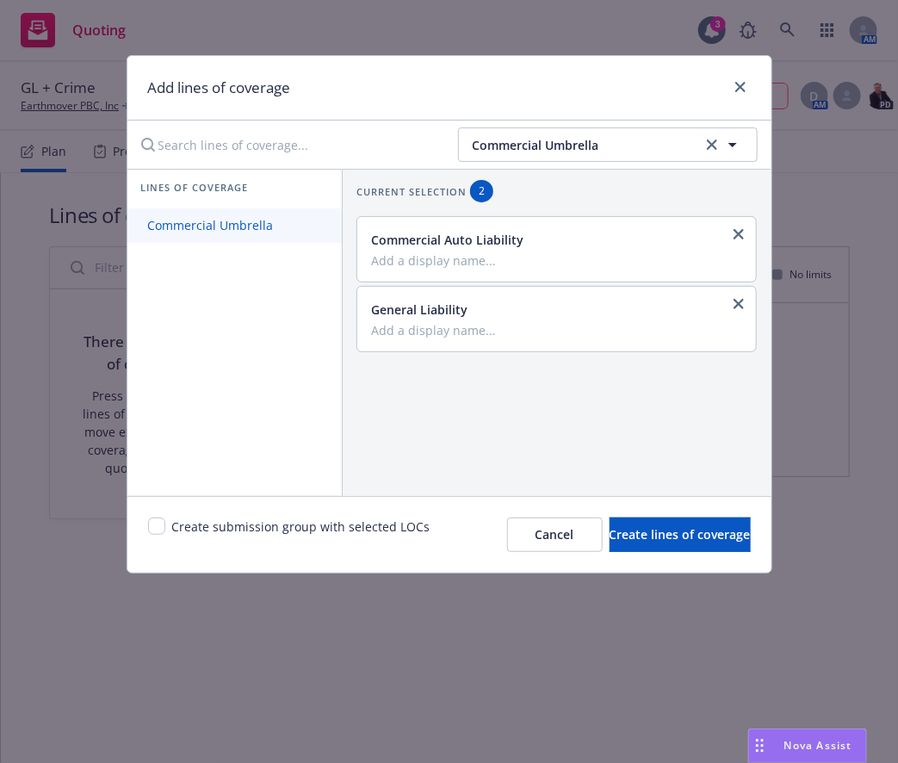
click at [256, 223] on span "Commercial Umbrella" at bounding box center [210, 225] width 167 height 16
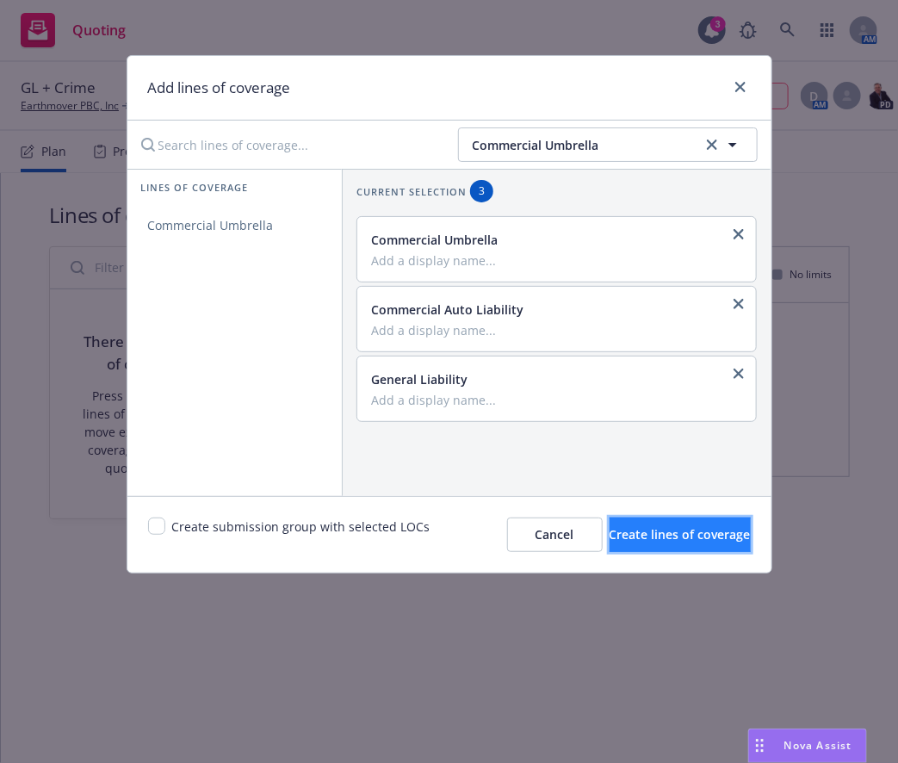
click at [610, 523] on button "Create lines of coverage" at bounding box center [680, 535] width 141 height 34
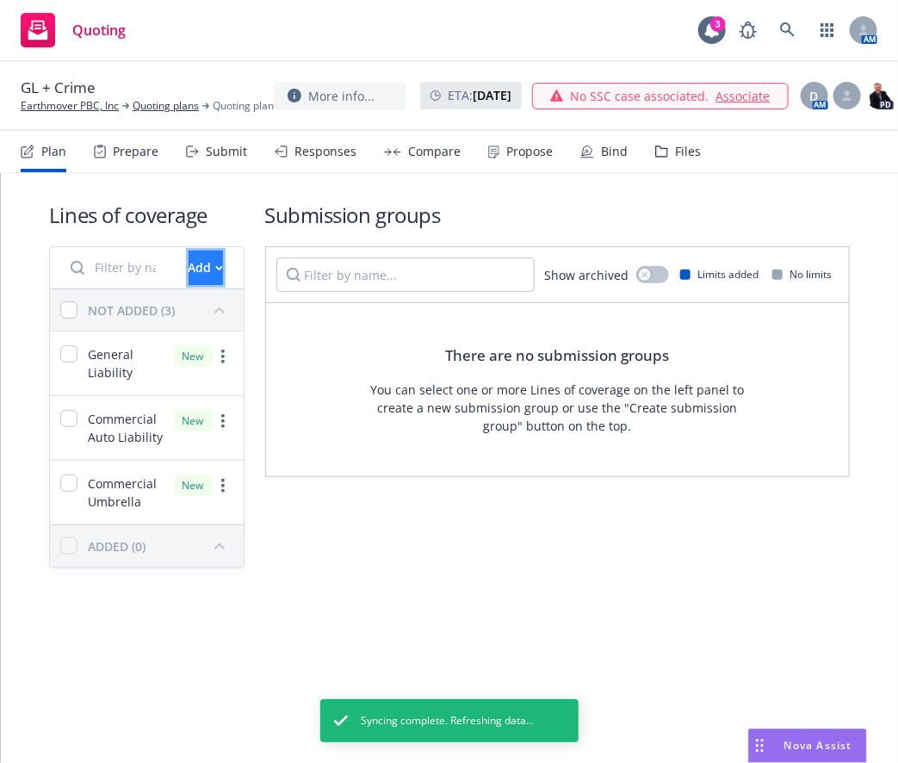
click at [189, 278] on div "Add" at bounding box center [206, 267] width 34 height 33
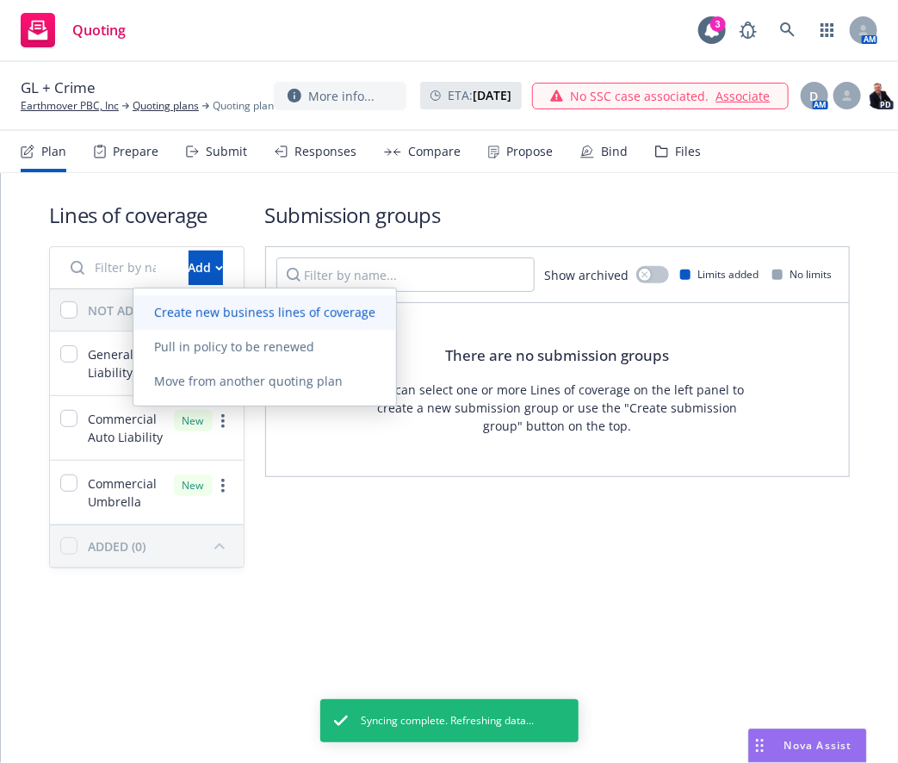
click at [161, 311] on span "Create new business lines of coverage" at bounding box center [264, 312] width 263 height 16
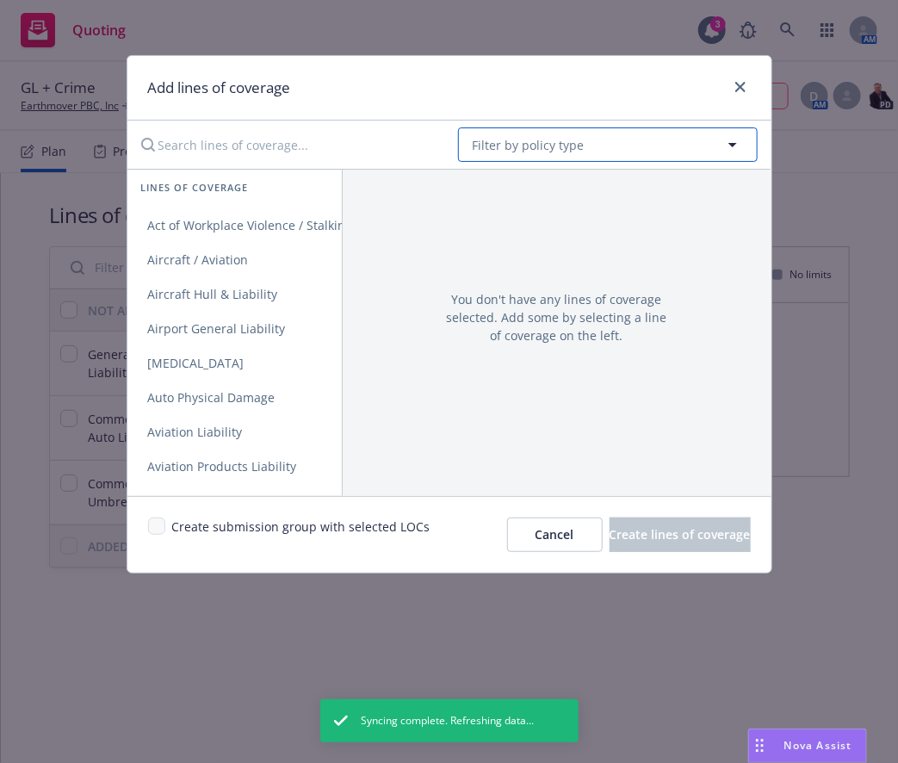
click at [528, 145] on span "Filter by policy type" at bounding box center [529, 145] width 112 height 18
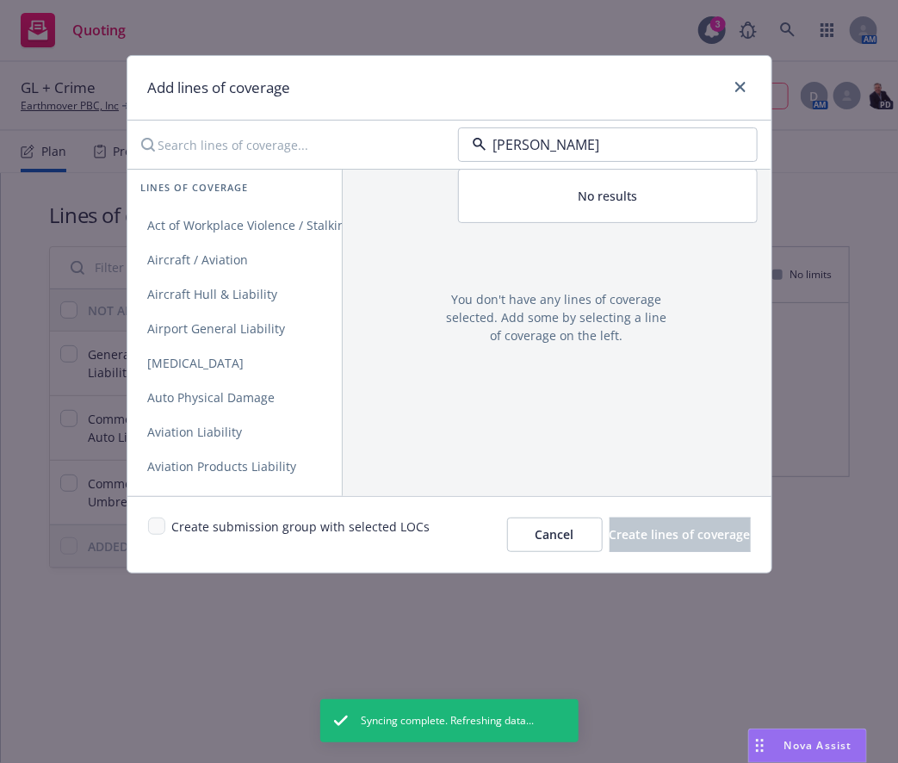
type input "crime"
drag, startPoint x: 499, startPoint y: 183, endPoint x: 380, endPoint y: 217, distance: 124.6
click at [499, 183] on div "Crime" at bounding box center [492, 193] width 45 height 25
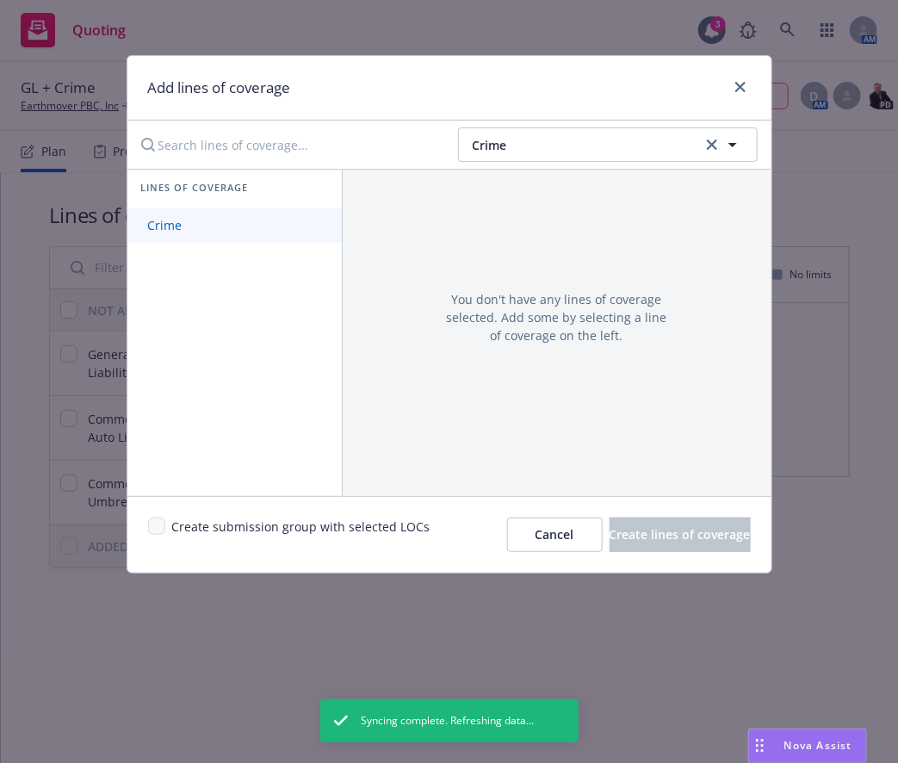
click at [260, 217] on link "Crime" at bounding box center [234, 225] width 214 height 34
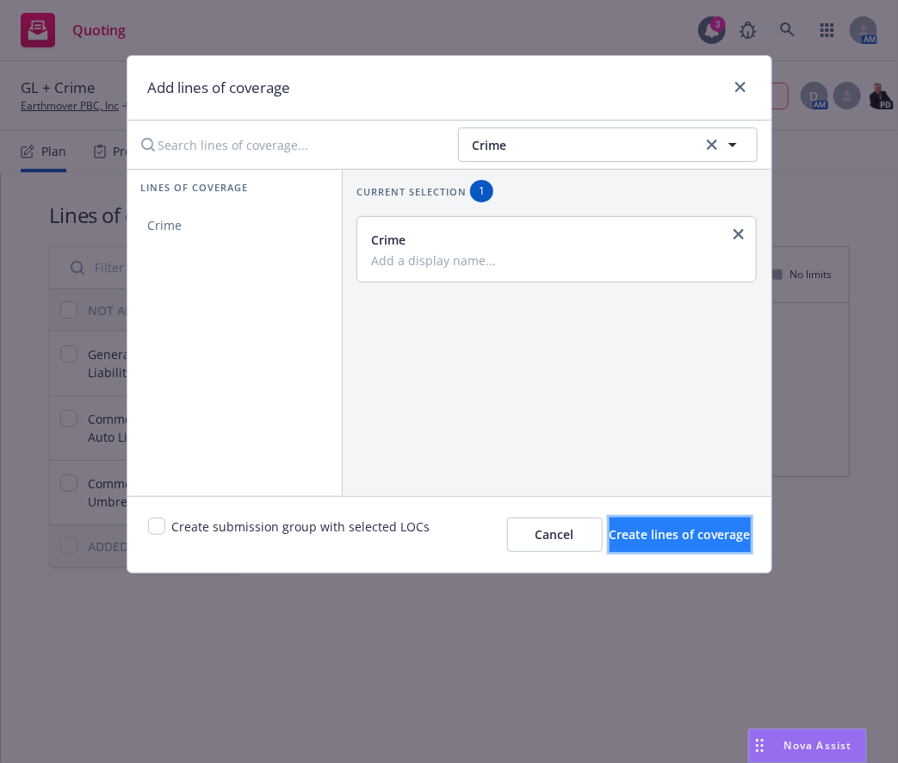
click at [644, 519] on button "Create lines of coverage" at bounding box center [680, 535] width 141 height 34
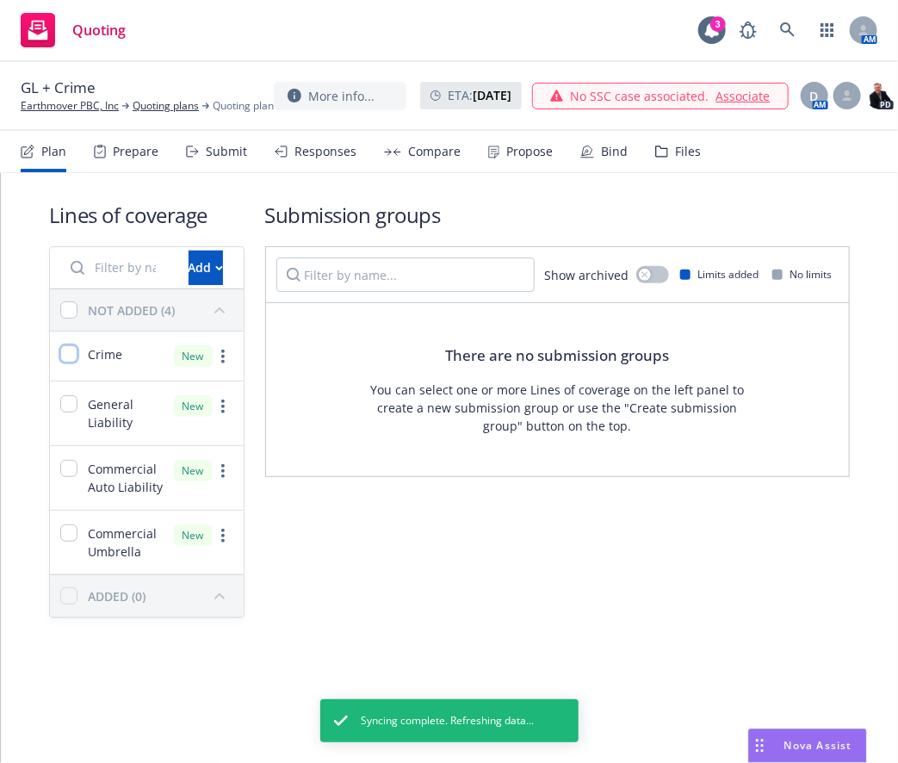
click at [72, 357] on input "checkbox" at bounding box center [68, 353] width 17 height 17
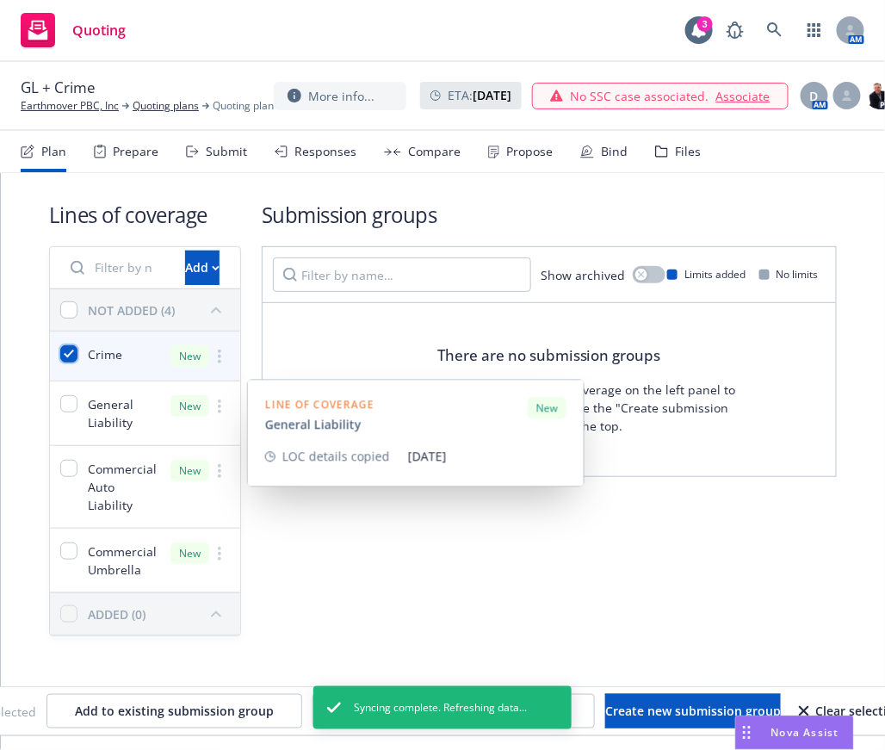
drag, startPoint x: 69, startPoint y: 354, endPoint x: 64, endPoint y: 379, distance: 25.5
click at [69, 351] on input "checkbox" at bounding box center [68, 353] width 17 height 17
checkbox input "false"
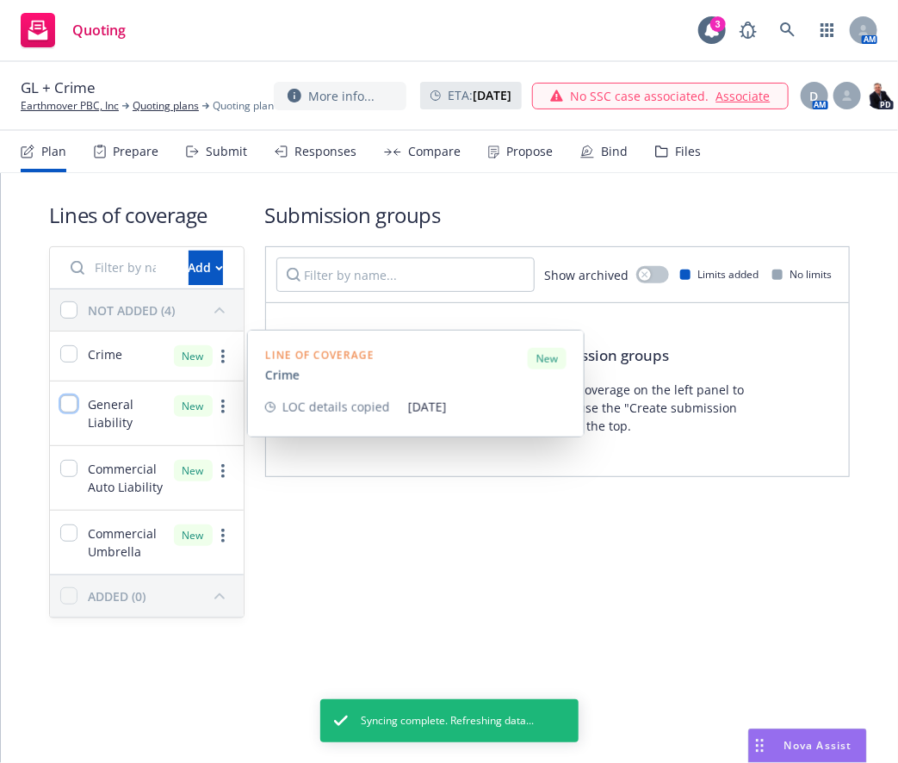
click at [60, 400] on input "checkbox" at bounding box center [68, 403] width 17 height 17
checkbox input "true"
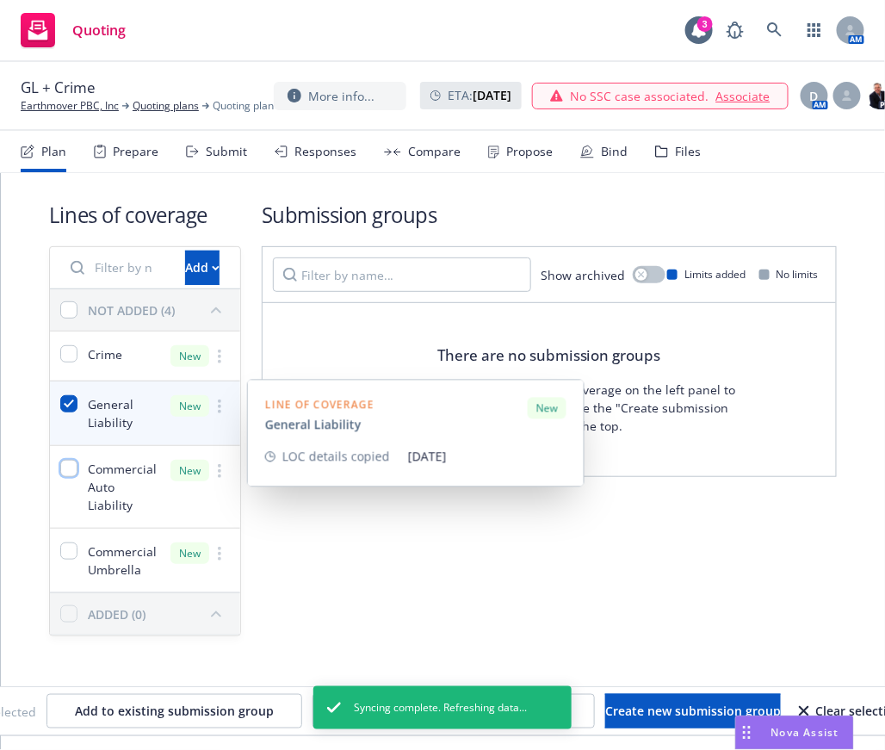
click at [65, 473] on input "checkbox" at bounding box center [68, 468] width 17 height 17
checkbox input "true"
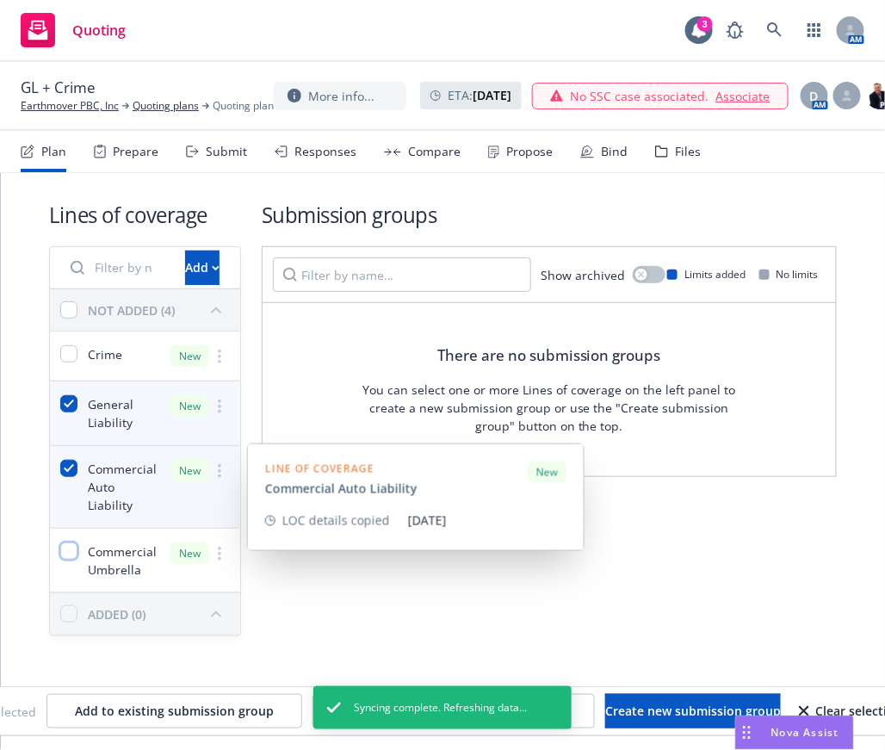
drag, startPoint x: 70, startPoint y: 524, endPoint x: 70, endPoint y: 540, distance: 15.5
click at [70, 543] on input "checkbox" at bounding box center [68, 551] width 17 height 17
checkbox input "true"
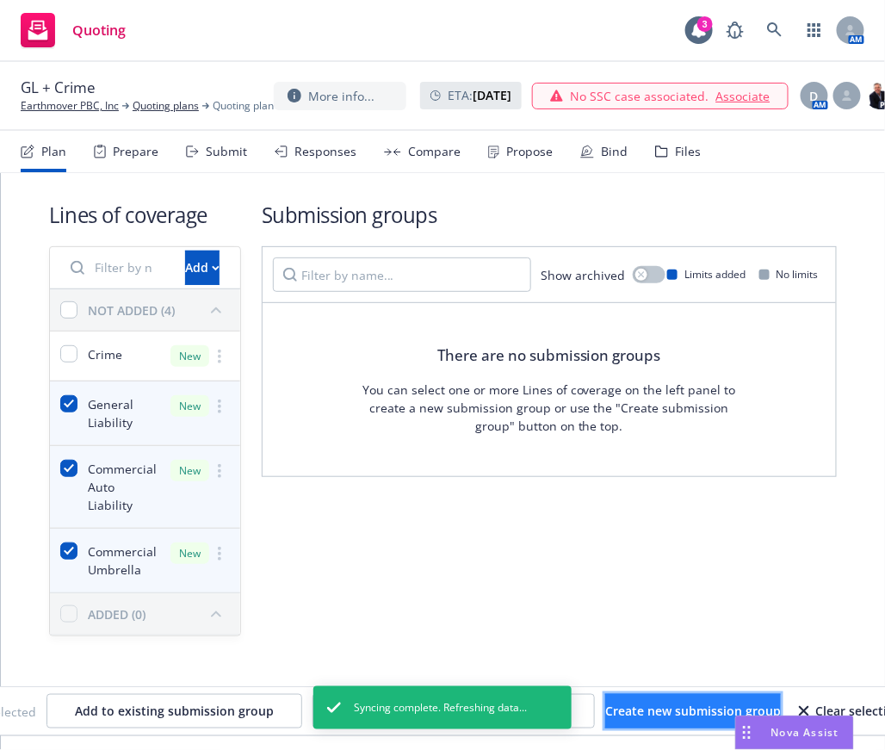
click at [692, 725] on button "Create new submission group" at bounding box center [693, 711] width 176 height 34
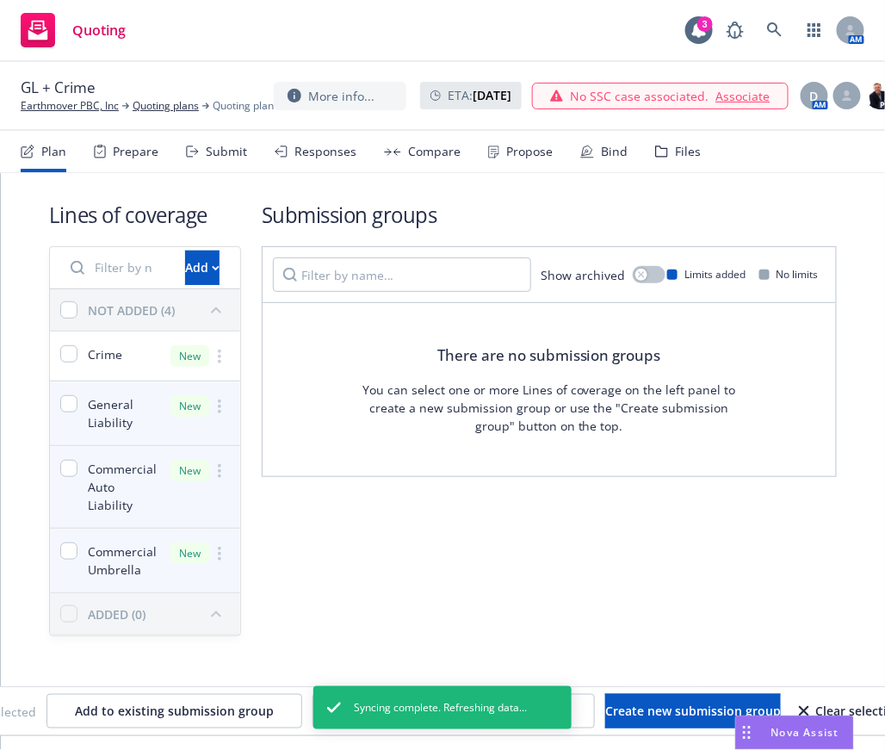
checkbox input "false"
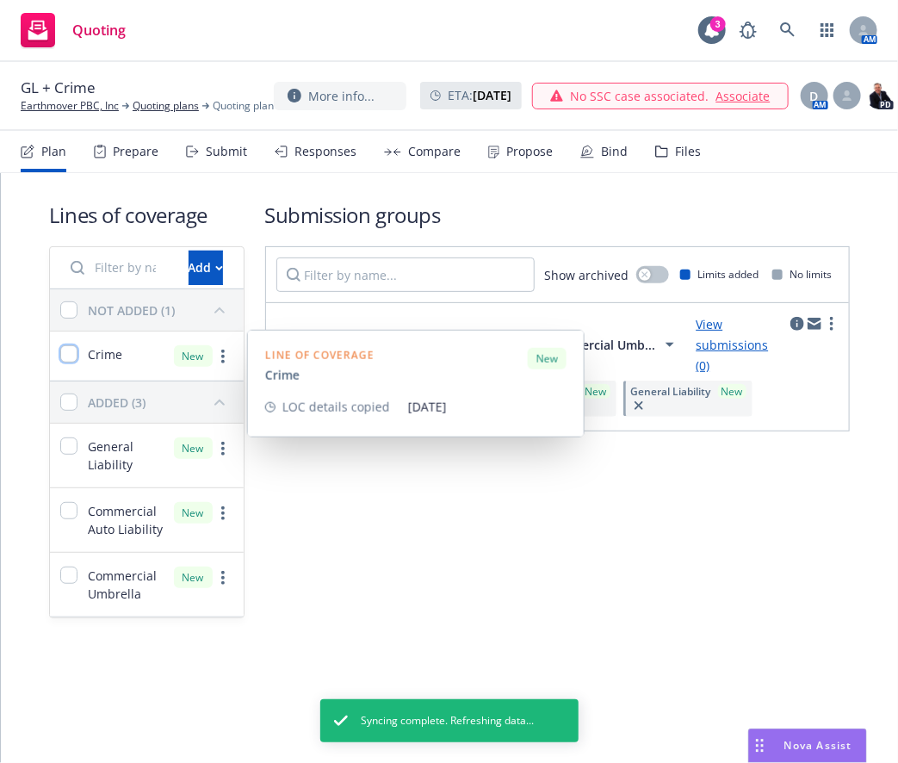
click at [66, 358] on input "checkbox" at bounding box center [68, 353] width 17 height 17
checkbox input "true"
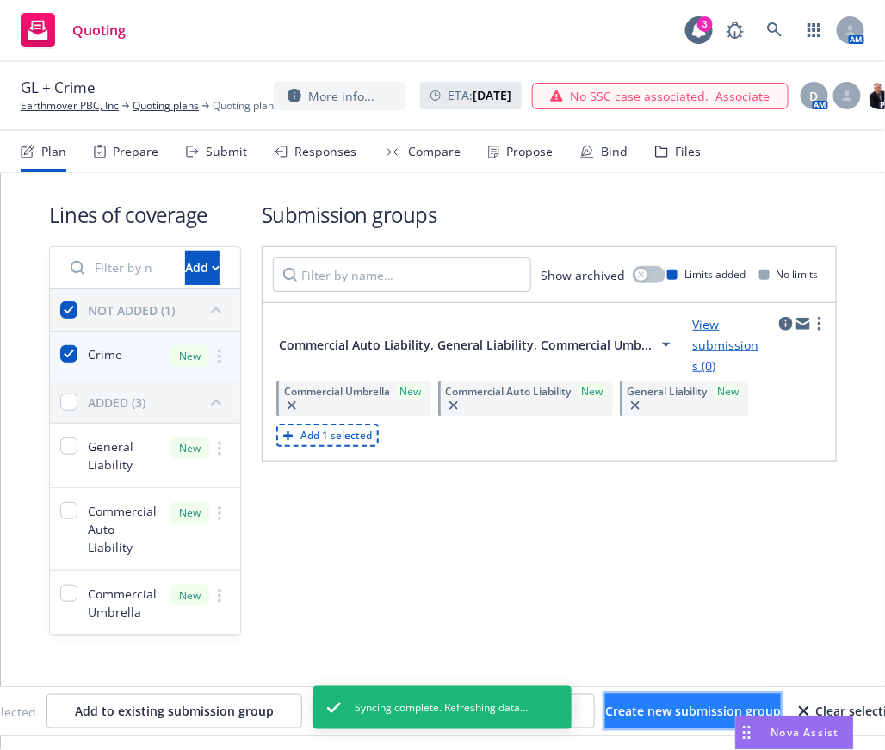
click at [703, 719] on span "Create new submission group" at bounding box center [693, 711] width 176 height 16
checkbox input "false"
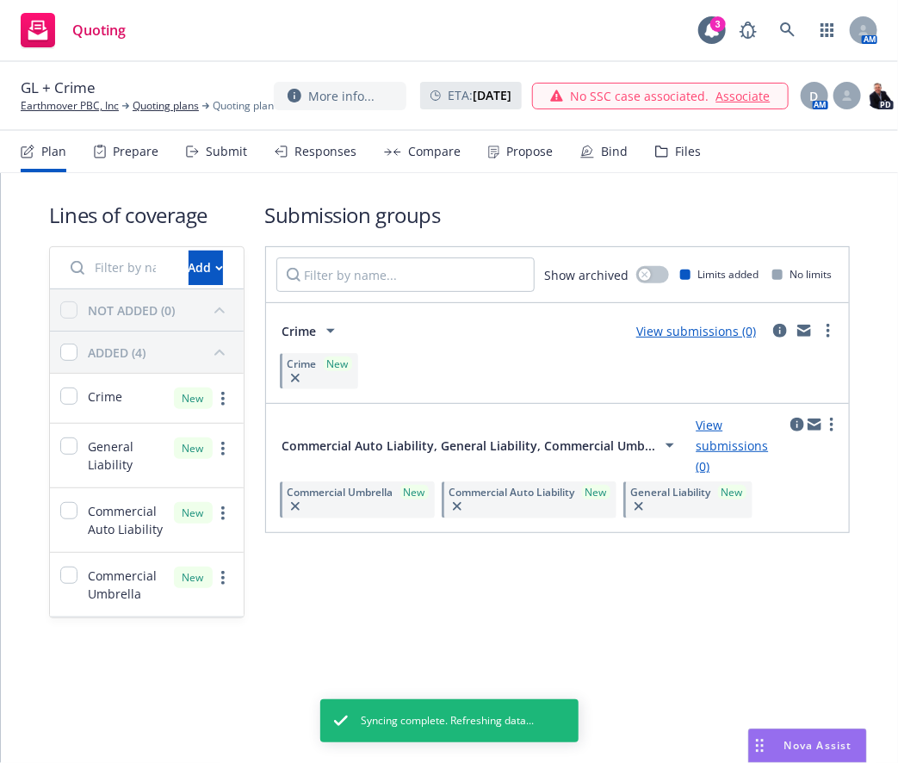
click at [700, 443] on link "View submissions (0)" at bounding box center [733, 446] width 72 height 58
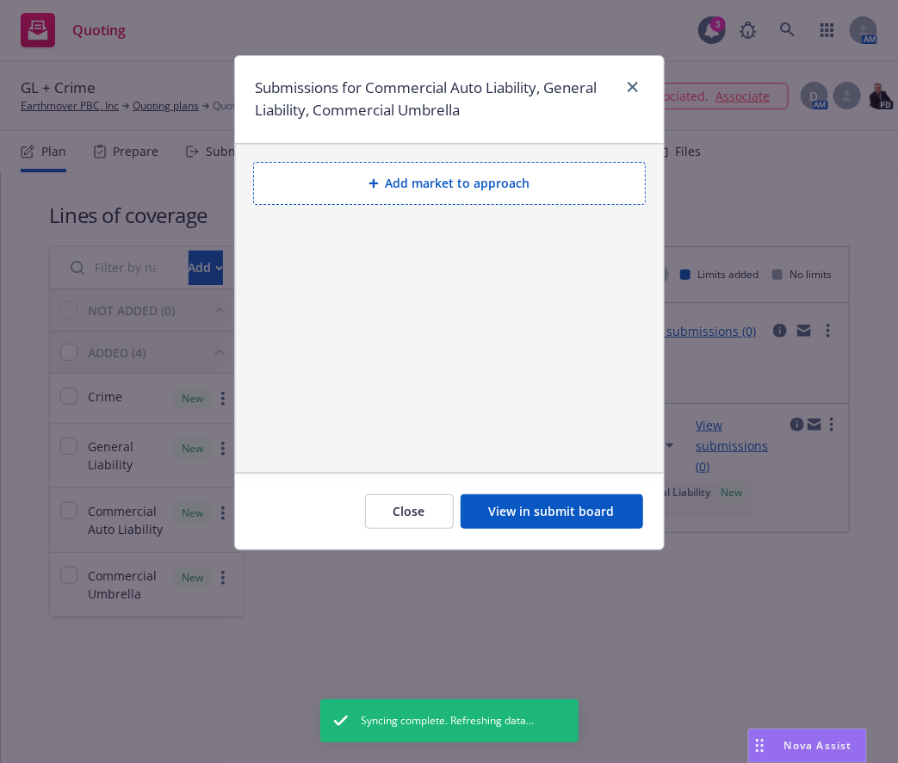
click at [475, 204] on div "Add market to approach" at bounding box center [449, 182] width 406 height 60
click at [483, 178] on button "Add market to approach" at bounding box center [449, 183] width 393 height 43
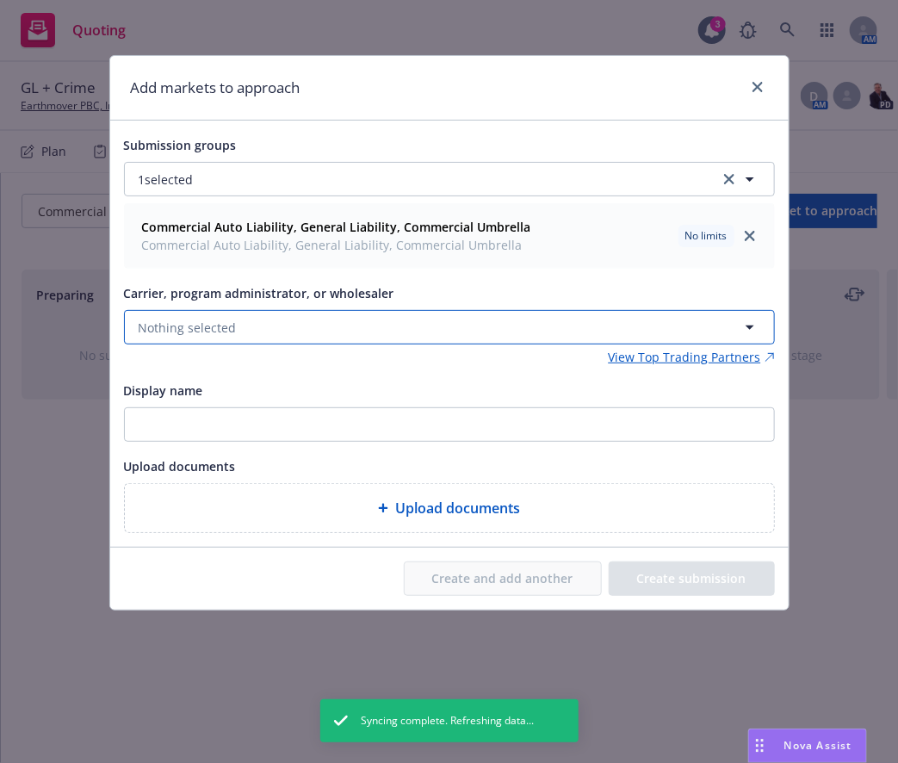
click at [381, 326] on button "Nothing selected" at bounding box center [449, 327] width 651 height 34
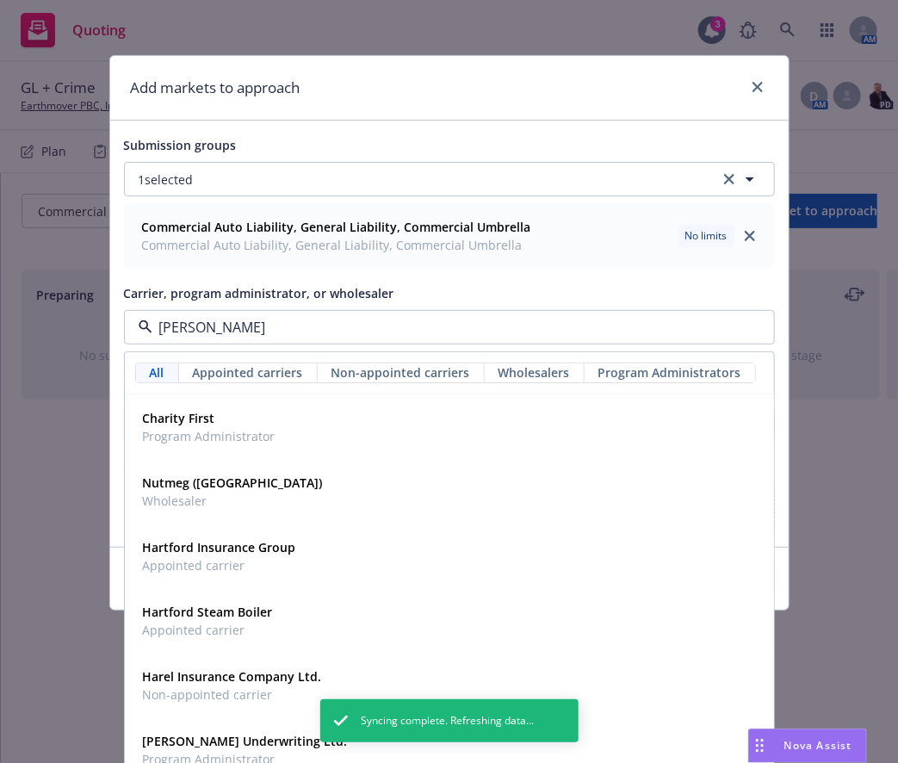
type input "hartf"
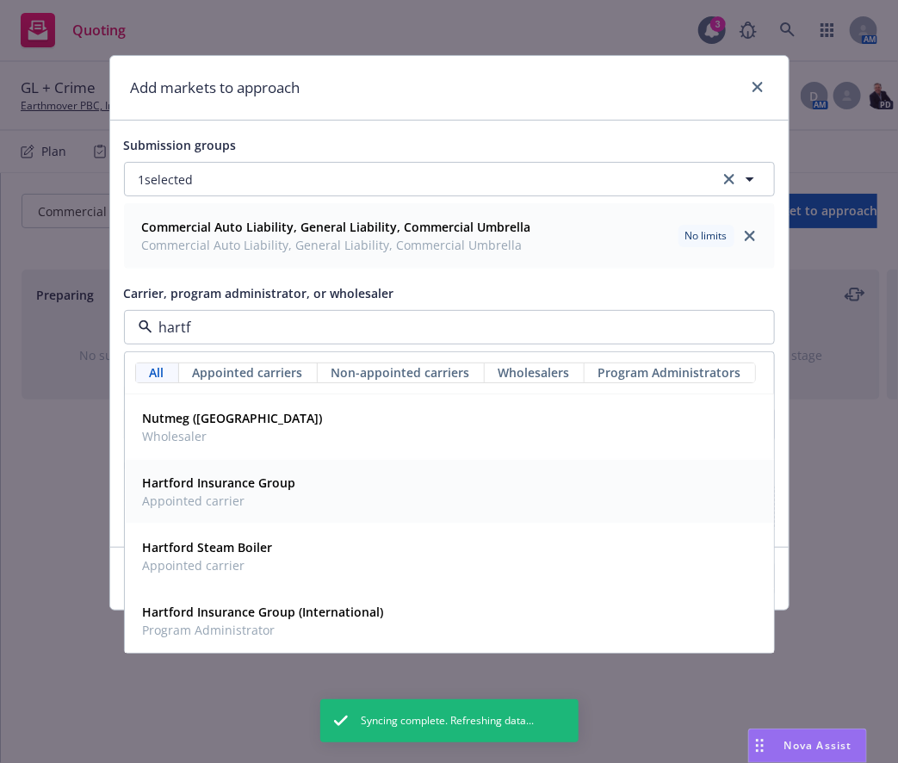
click at [256, 511] on div "Hartford Insurance Group Appointed carrier" at bounding box center [450, 492] width 648 height 64
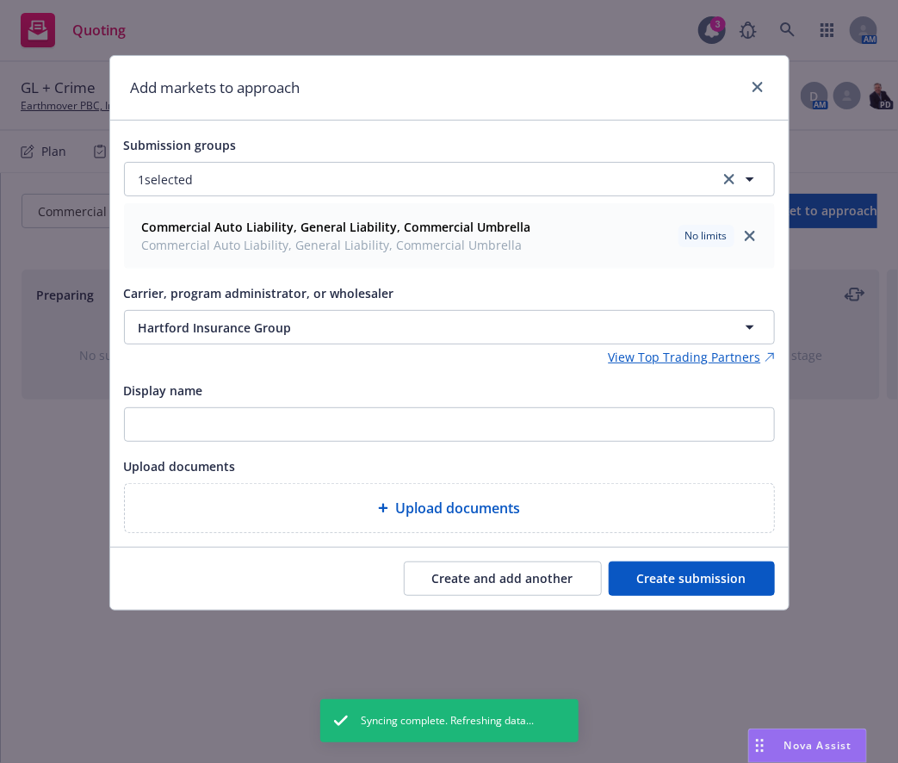
click at [643, 561] on button "Create submission" at bounding box center [692, 578] width 166 height 34
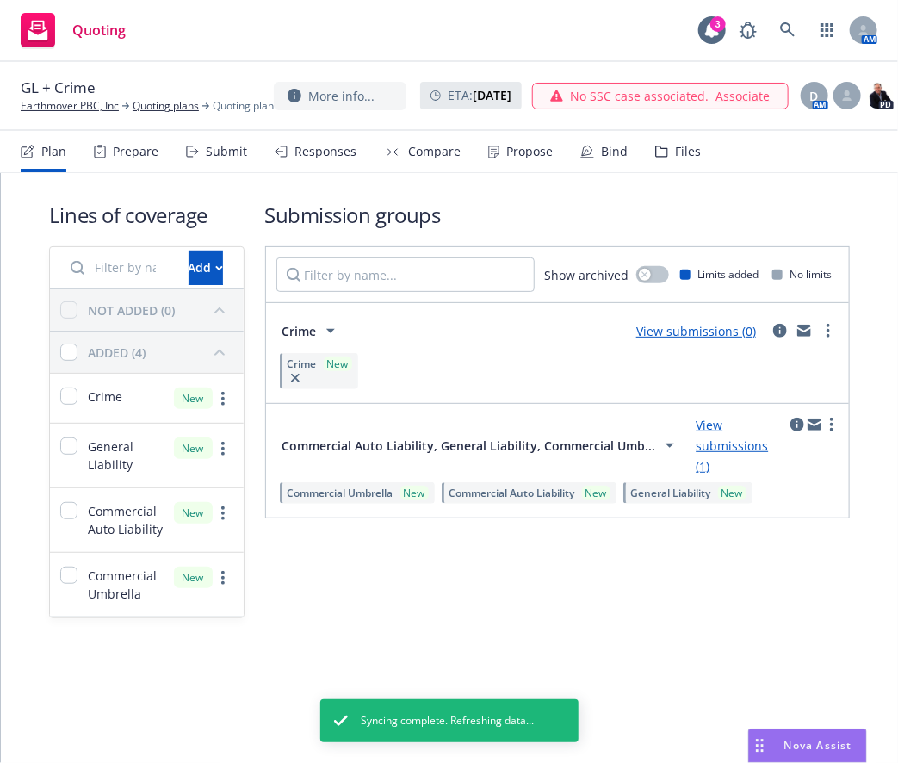
click at [691, 326] on link "View submissions (0)" at bounding box center [696, 331] width 120 height 16
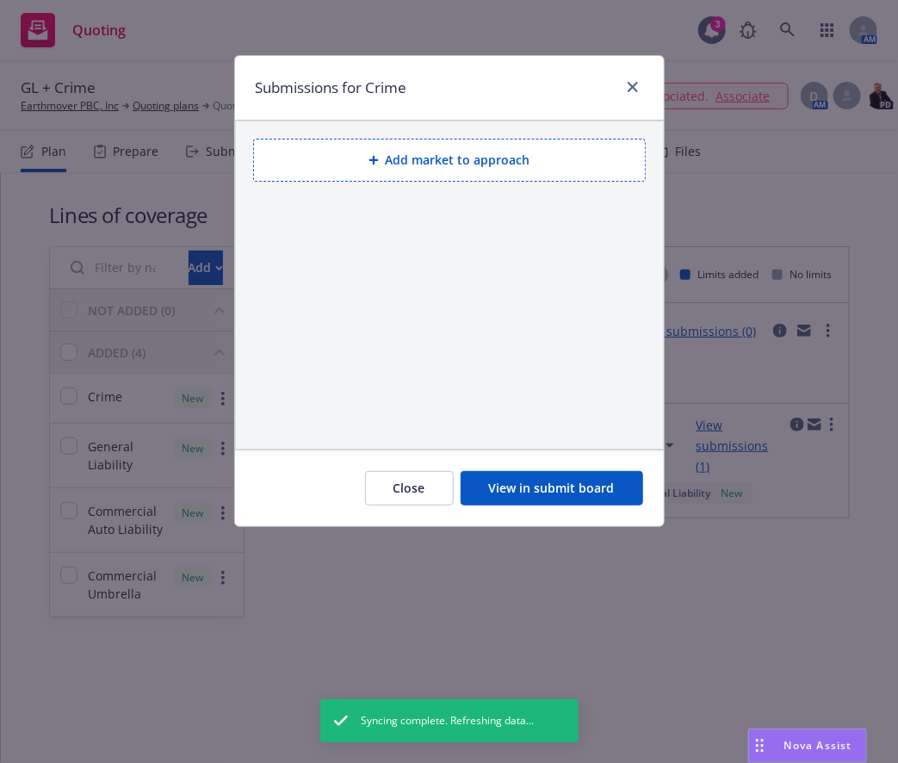
click at [517, 182] on div "Add market to approach" at bounding box center [449, 158] width 406 height 60
click at [514, 169] on button "Add market to approach" at bounding box center [449, 160] width 393 height 43
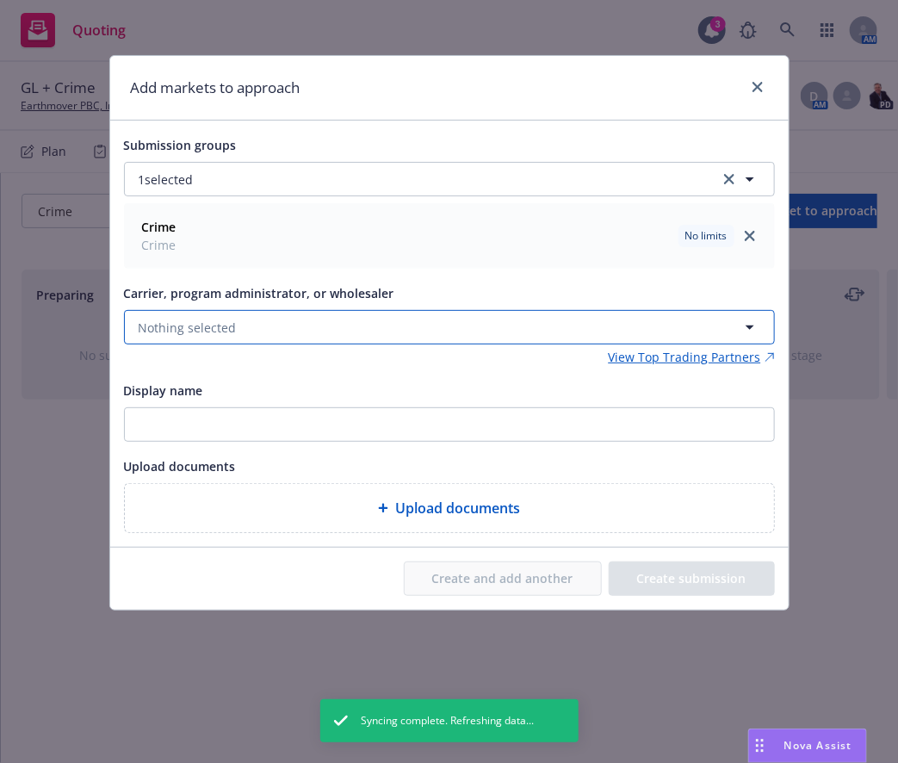
click at [436, 332] on button "Nothing selected" at bounding box center [449, 327] width 651 height 34
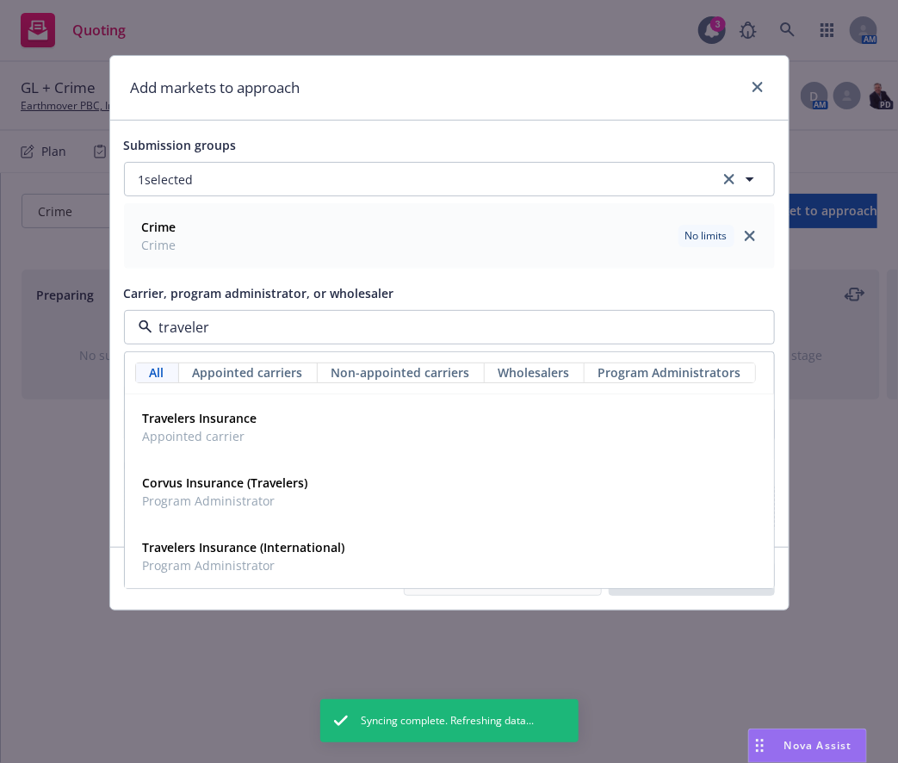
type input "travelers"
click at [517, 407] on div "Travelers Insurance Appointed carrier" at bounding box center [449, 427] width 627 height 43
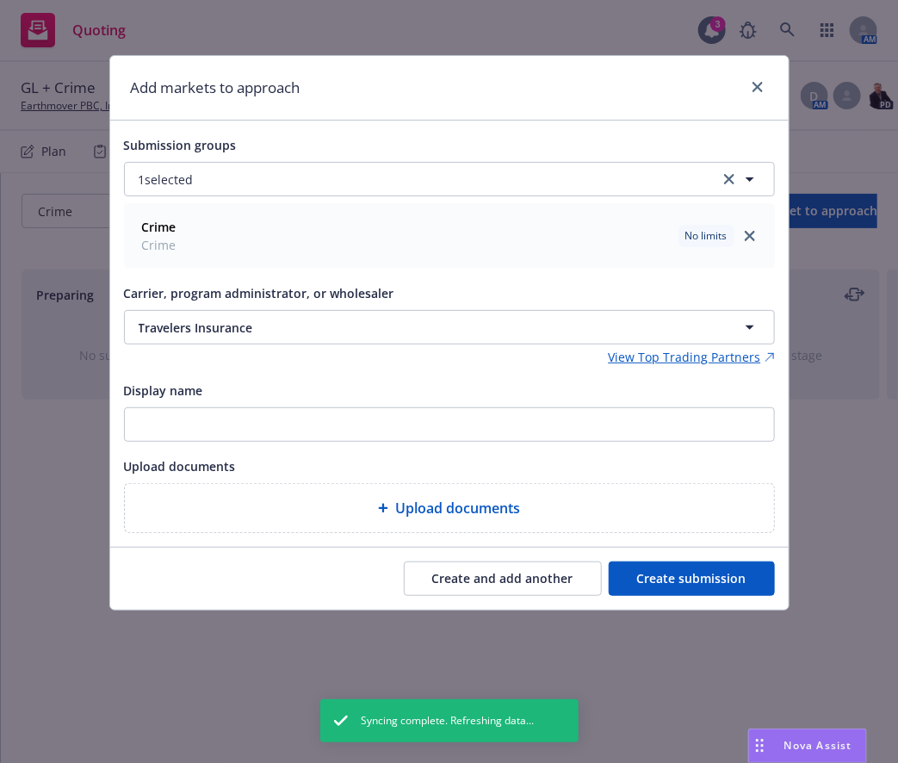
click at [666, 589] on button "Create submission" at bounding box center [692, 578] width 166 height 34
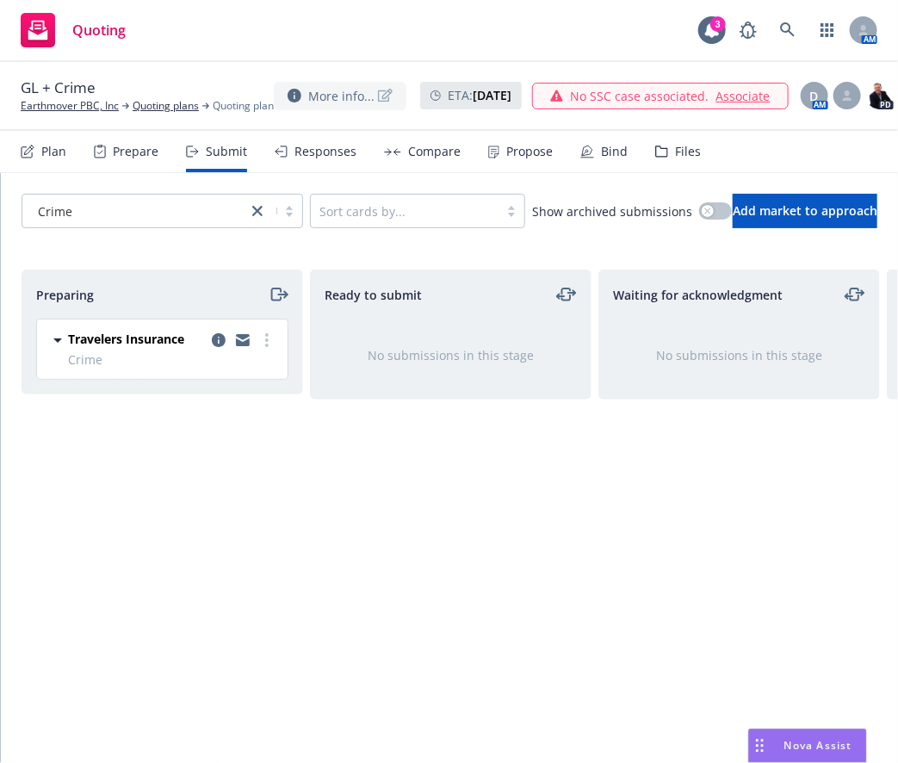
drag, startPoint x: 283, startPoint y: 245, endPoint x: 369, endPoint y: 81, distance: 184.9
click at [283, 245] on div "Crime Sort cards by... Show archived submissions Add market to approach" at bounding box center [449, 211] width 897 height 76
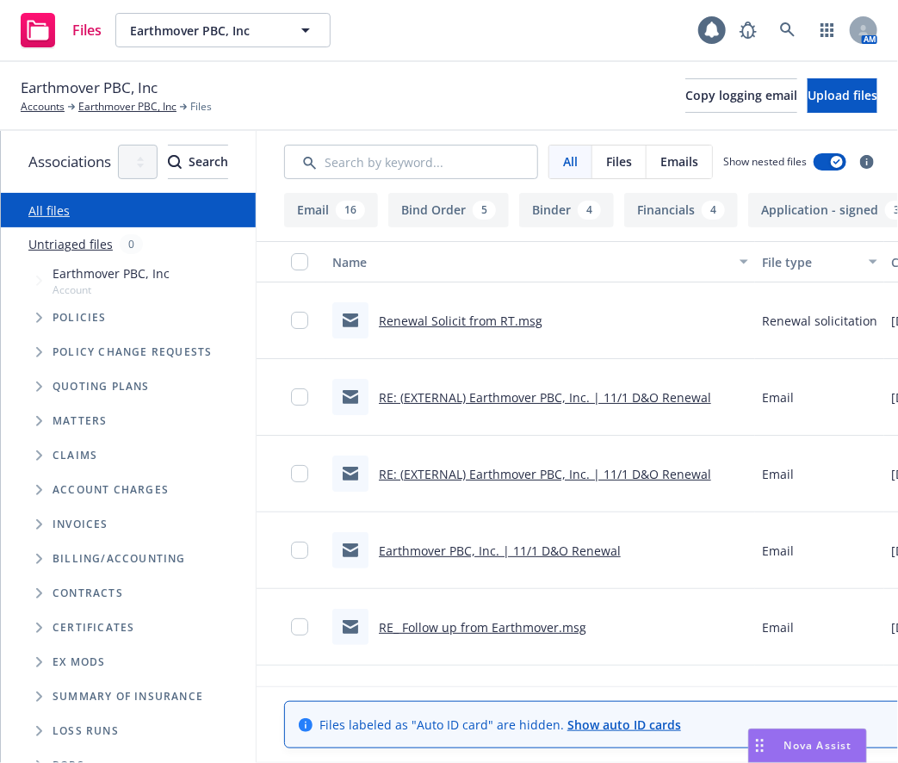
click at [33, 407] on span "Tree Example" at bounding box center [39, 421] width 28 height 28
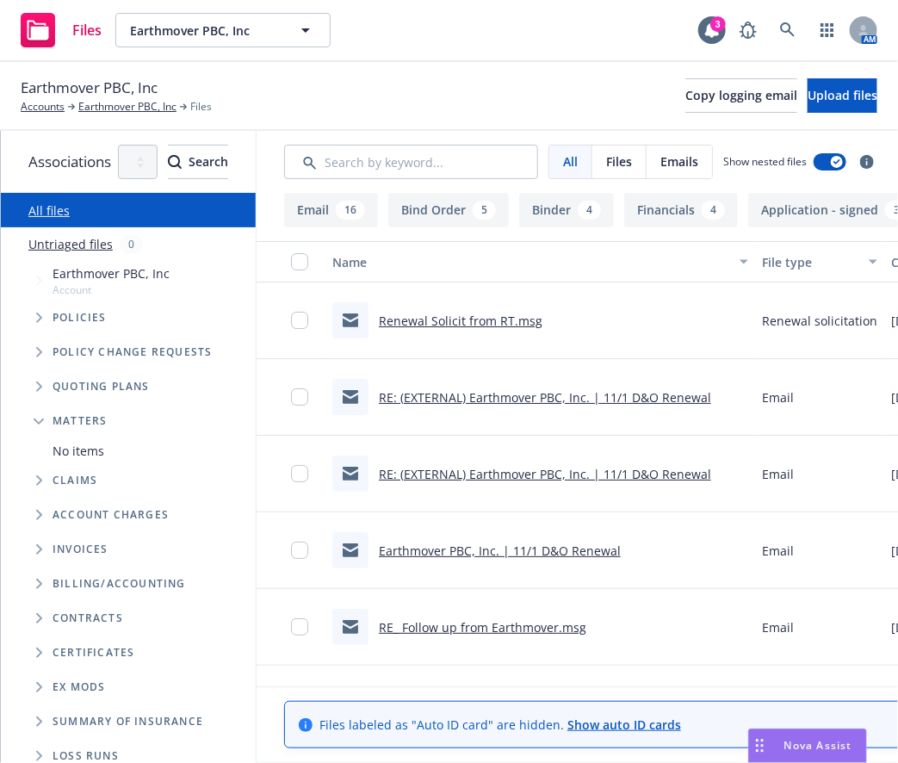
click at [42, 382] on icon "Tree Example" at bounding box center [39, 387] width 7 height 10
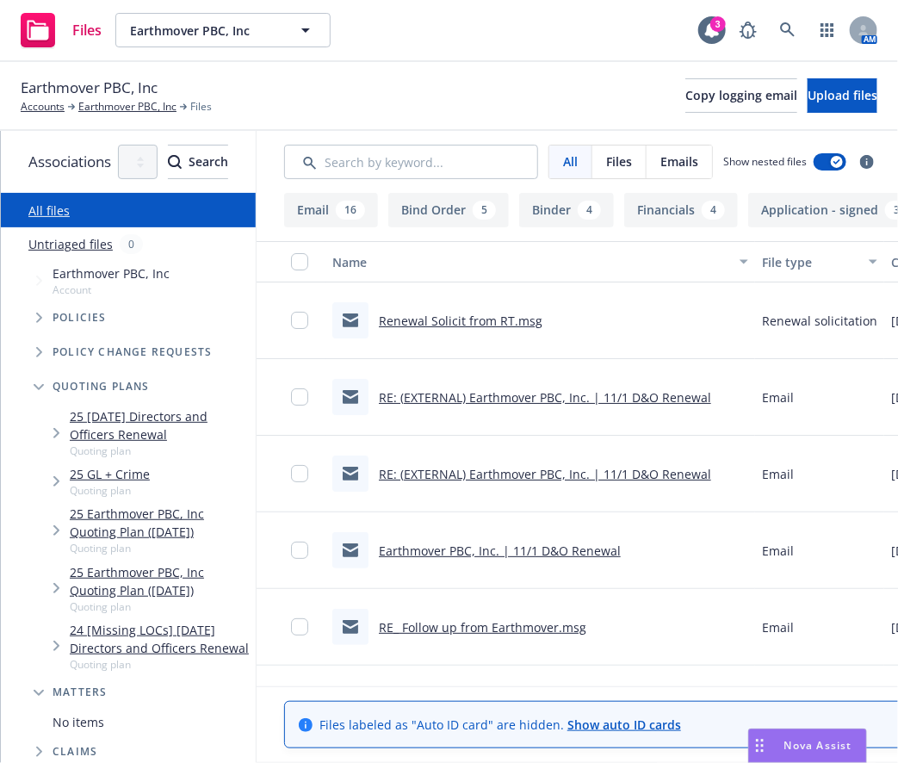
click at [53, 481] on icon "Tree Example" at bounding box center [56, 481] width 7 height 10
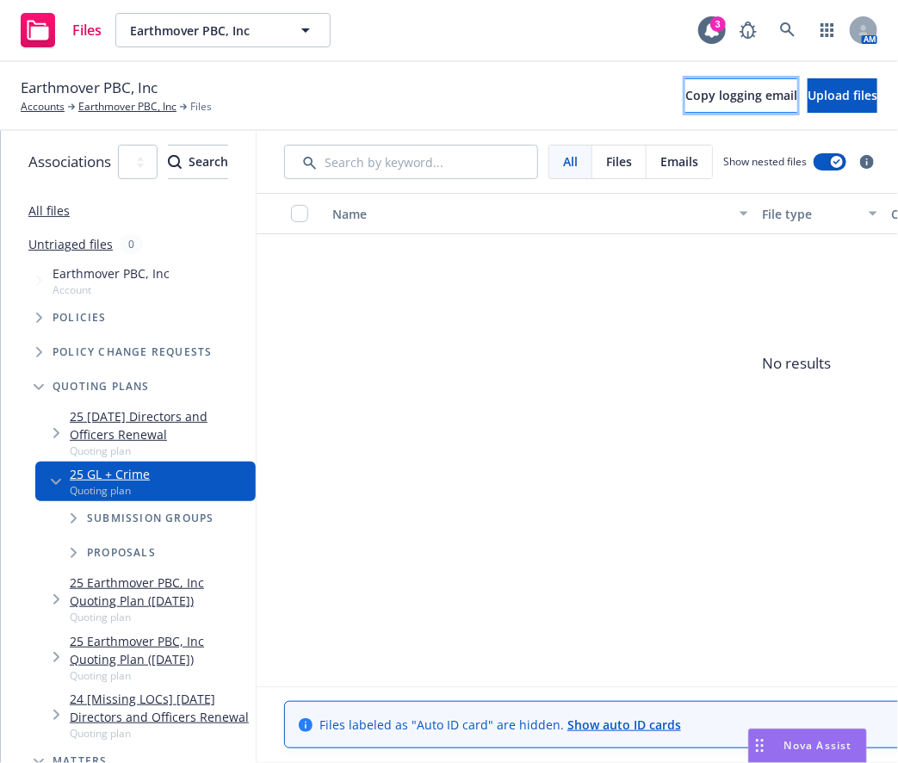
click at [685, 96] on span "Copy logging email" at bounding box center [741, 95] width 112 height 16
click at [714, 300] on span "No results" at bounding box center [797, 363] width 1080 height 258
click at [787, 28] on icon at bounding box center [788, 30] width 16 height 16
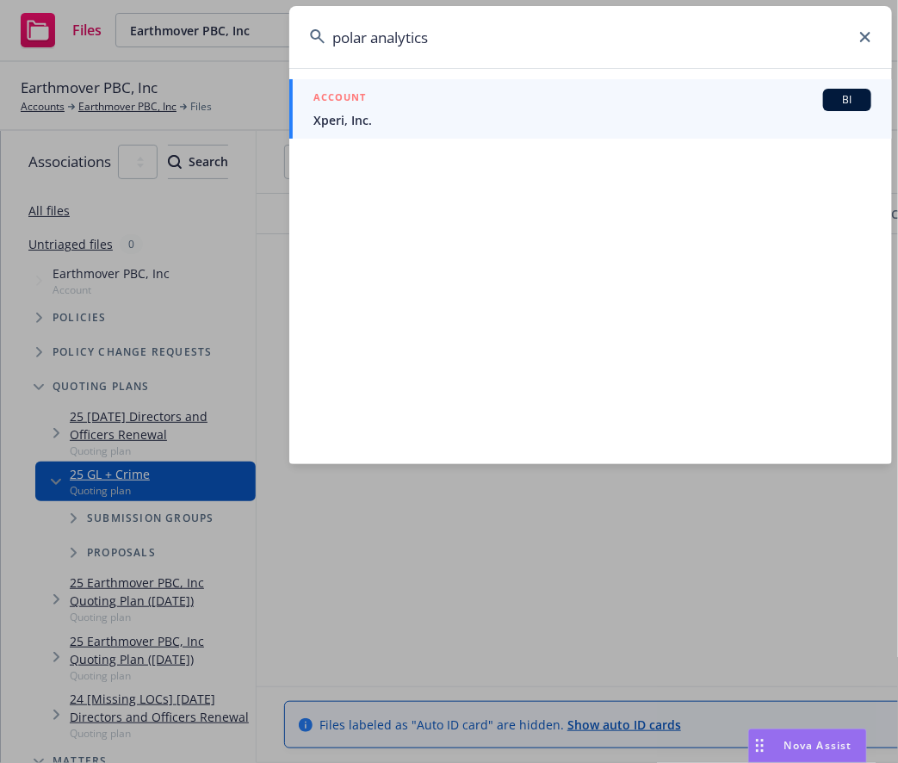
drag, startPoint x: 545, startPoint y: 48, endPoint x: -133, endPoint y: 74, distance: 678.2
click at [0, 74] on html "Files Earthmover PBC, Inc Earthmover PBC, Inc 3 AM Earthmover PBC, Inc Accounts…" at bounding box center [449, 381] width 898 height 763
type input "polar analytics"
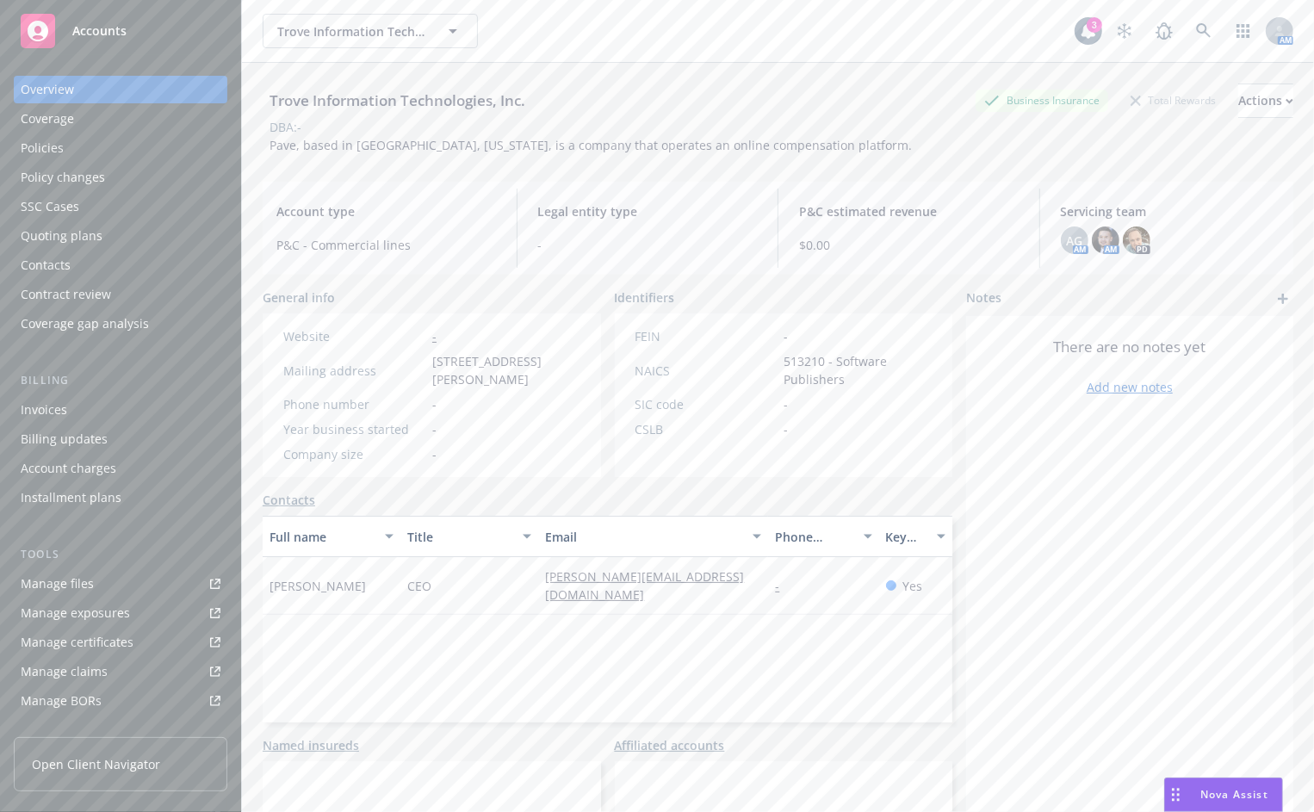
click at [115, 146] on div "Policies" at bounding box center [121, 148] width 200 height 28
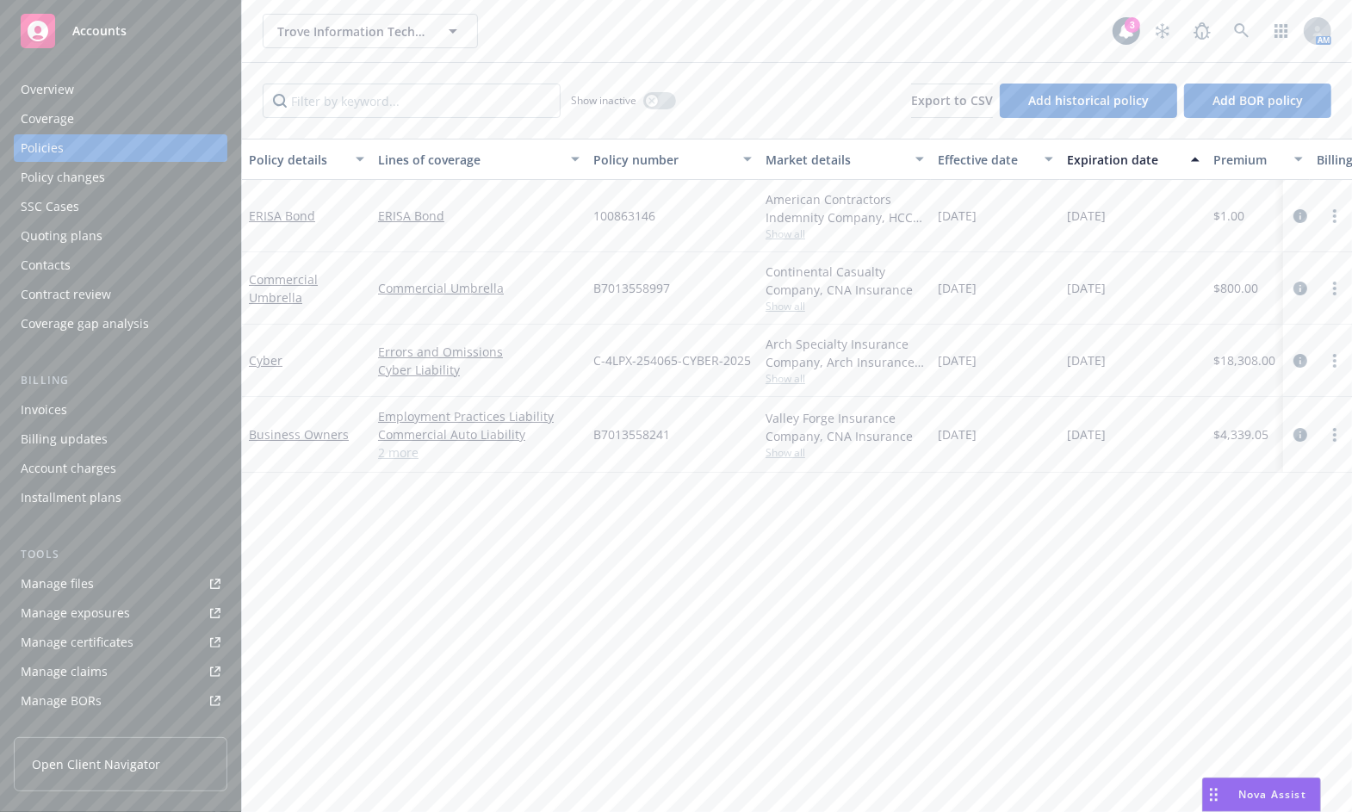
click at [1313, 548] on div "Policy details Lines of coverage Policy number Market details Effective date Ex…" at bounding box center [797, 476] width 1110 height 674
drag, startPoint x: 487, startPoint y: 520, endPoint x: 569, endPoint y: 531, distance: 83.4
click at [487, 520] on div "Policy details Lines of coverage Policy number Market details Effective date Ex…" at bounding box center [797, 476] width 1110 height 674
drag, startPoint x: 589, startPoint y: 568, endPoint x: 547, endPoint y: 540, distance: 50.9
click at [589, 568] on div "Policy details Lines of coverage Policy number Market details Effective date Ex…" at bounding box center [797, 476] width 1110 height 674
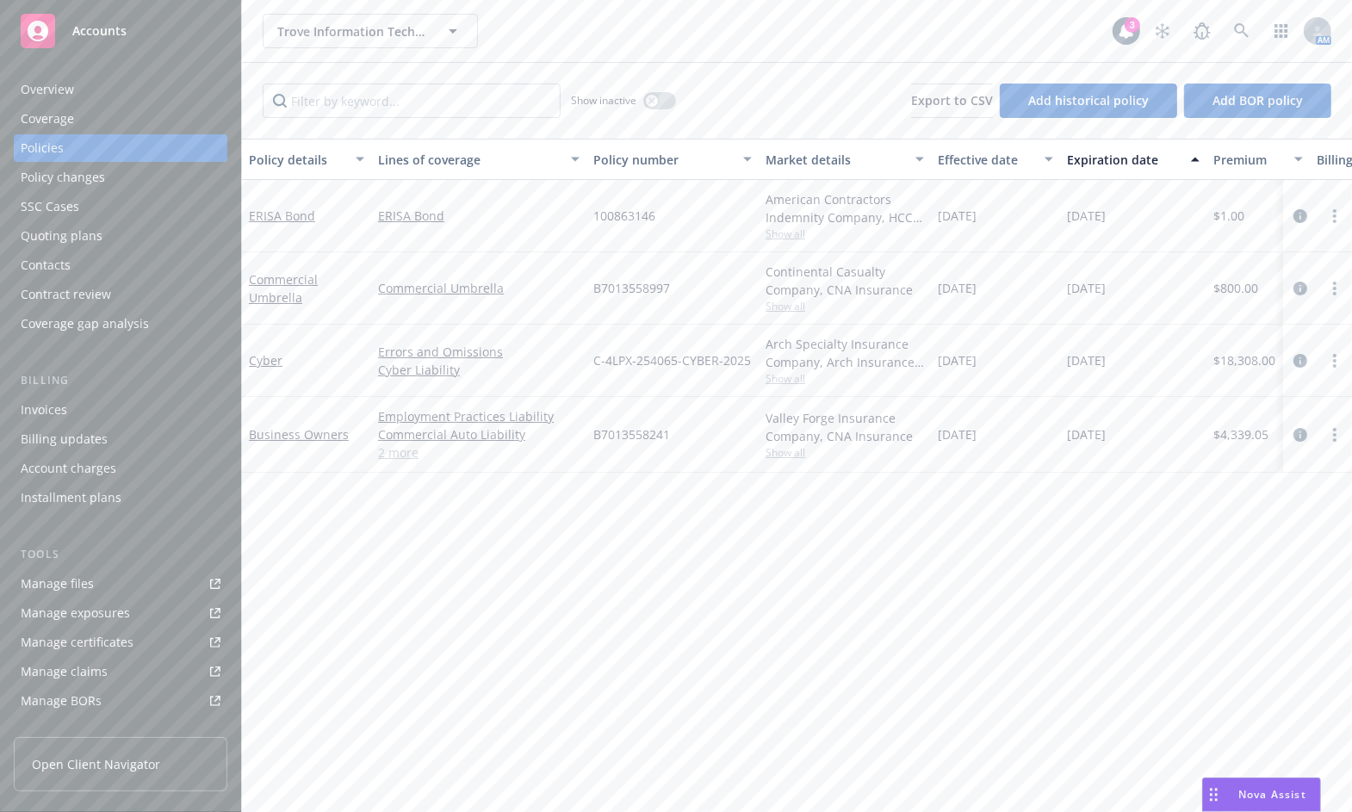
click at [85, 590] on div "Manage files" at bounding box center [57, 584] width 73 height 28
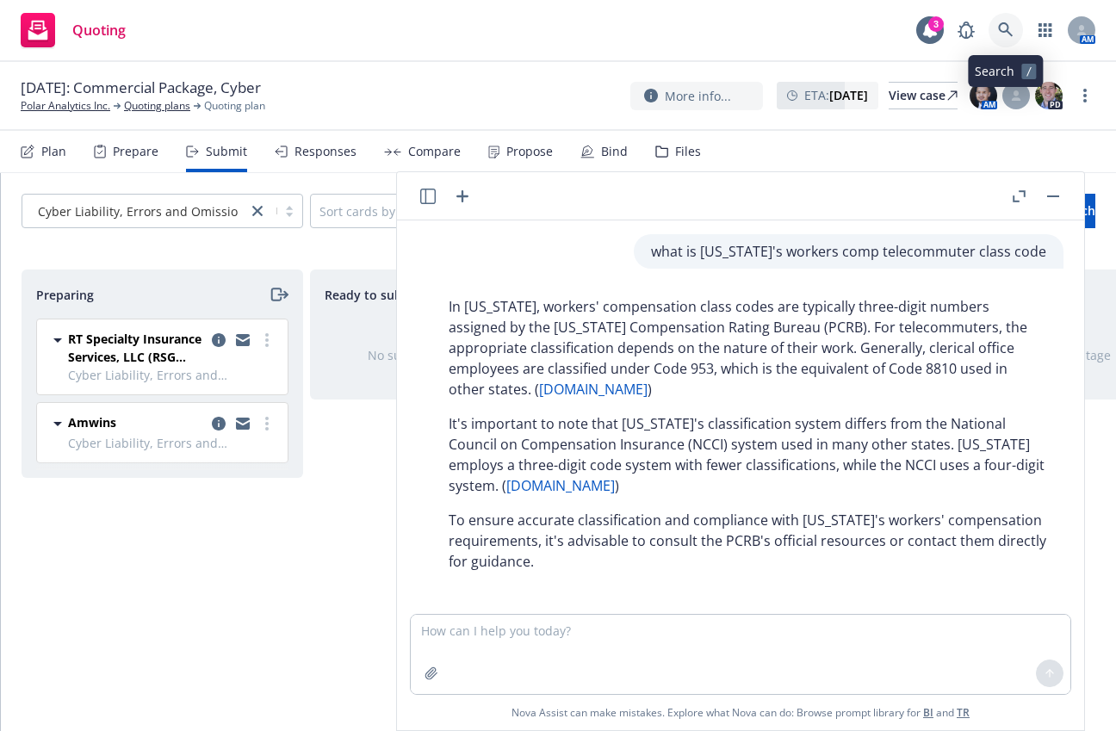
click at [1014, 30] on link at bounding box center [1006, 30] width 34 height 34
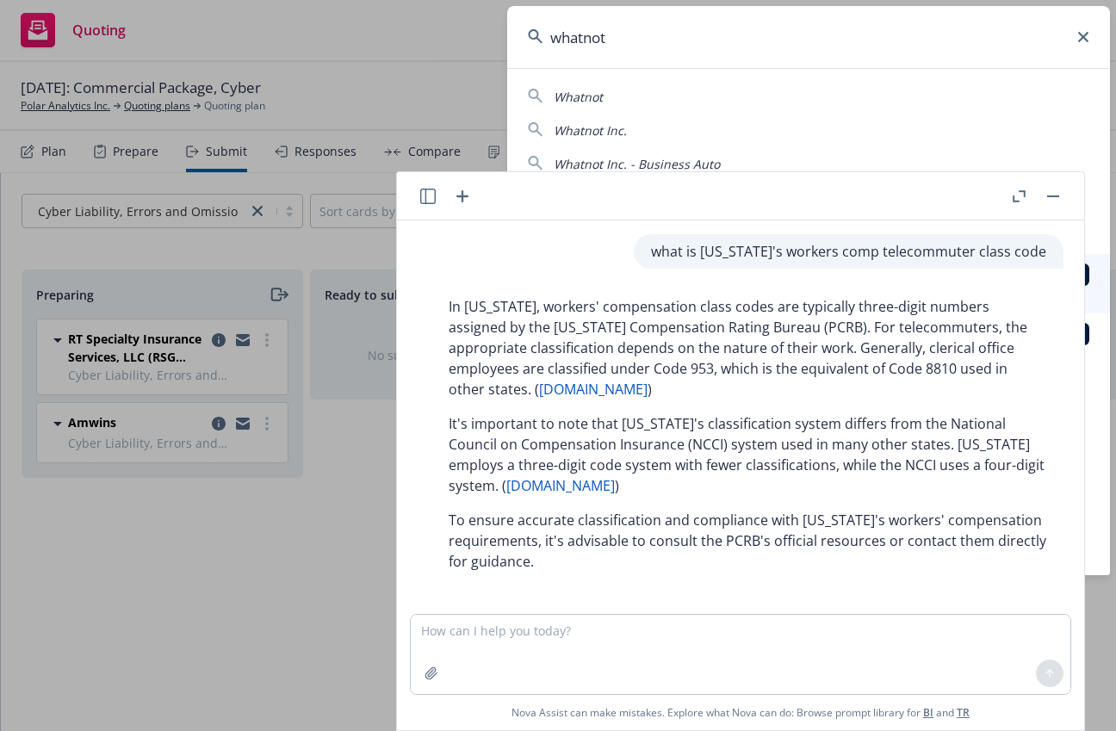
click at [659, 97] on div "Whatnot" at bounding box center [808, 96] width 561 height 21
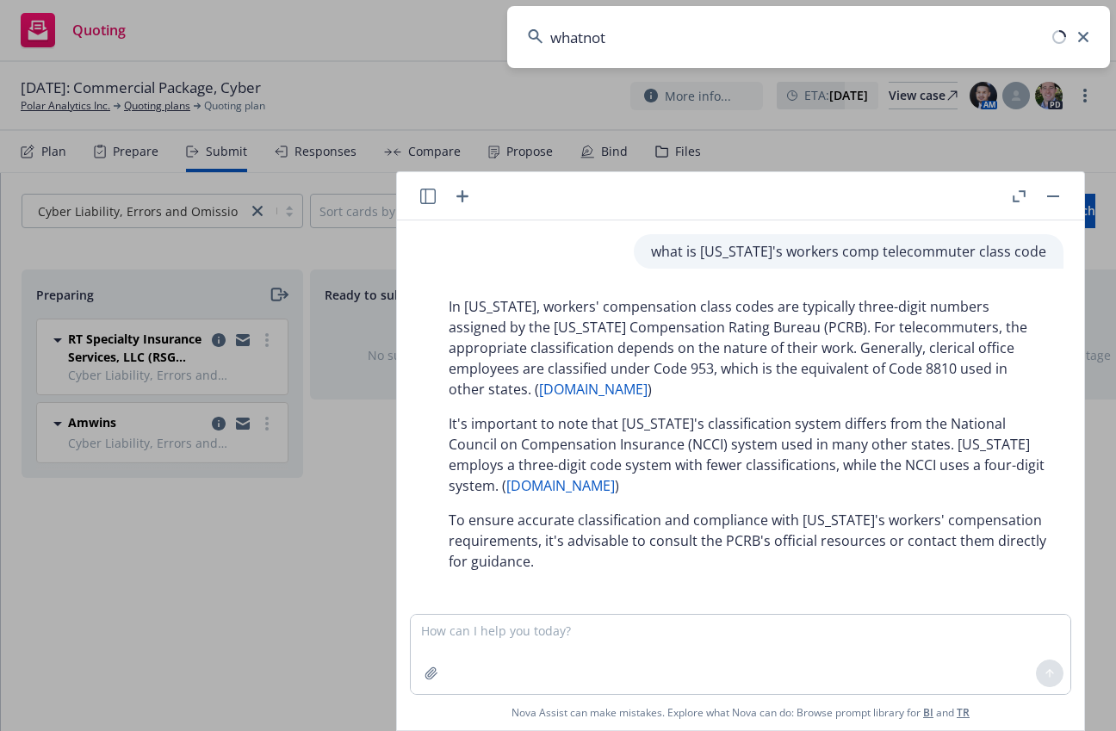
type input "Whatnot"
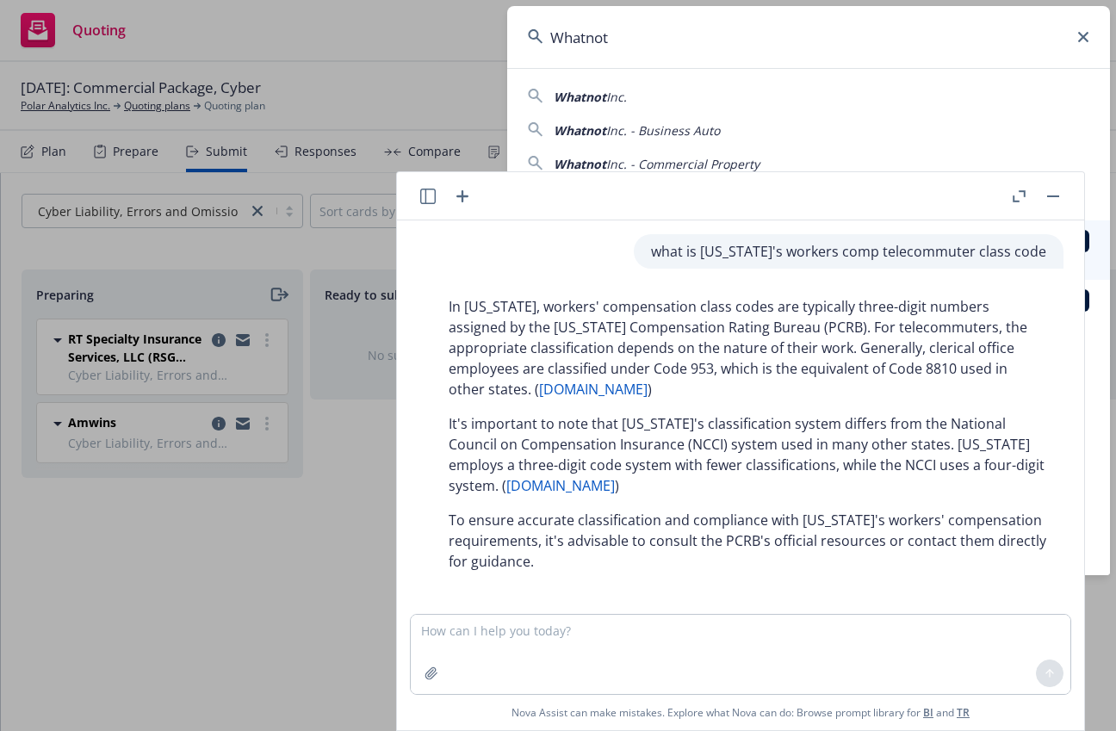
click at [1056, 208] on header at bounding box center [740, 196] width 687 height 48
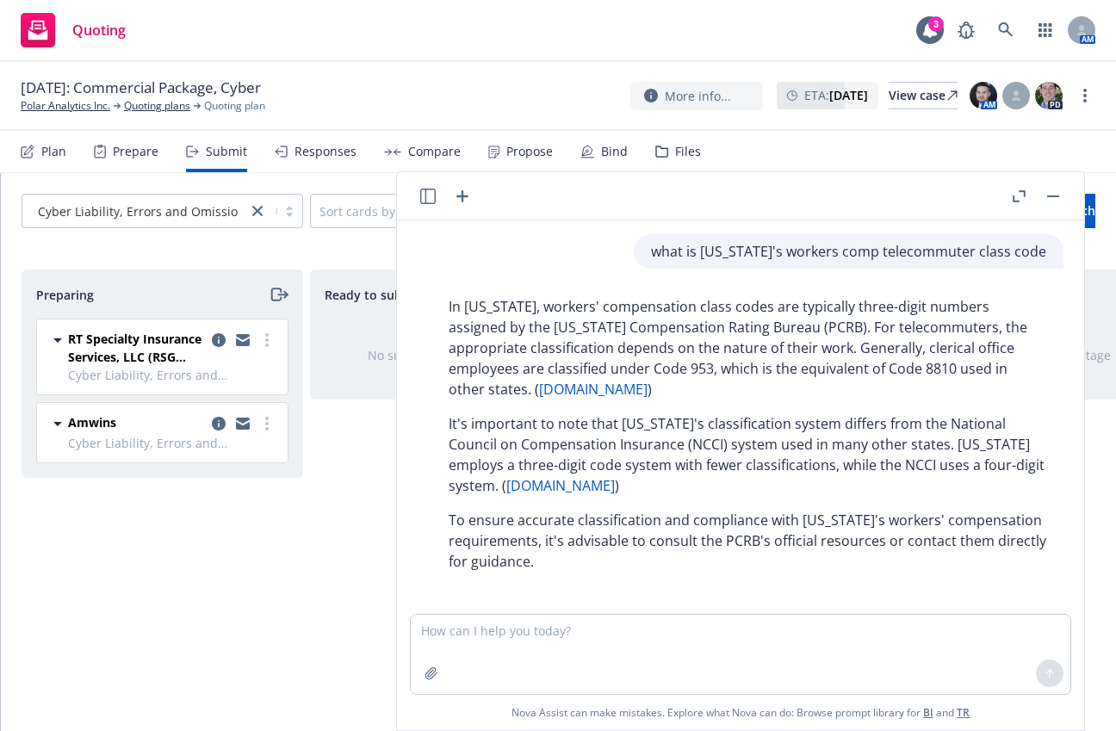
click at [1056, 194] on button "button" at bounding box center [1053, 196] width 21 height 21
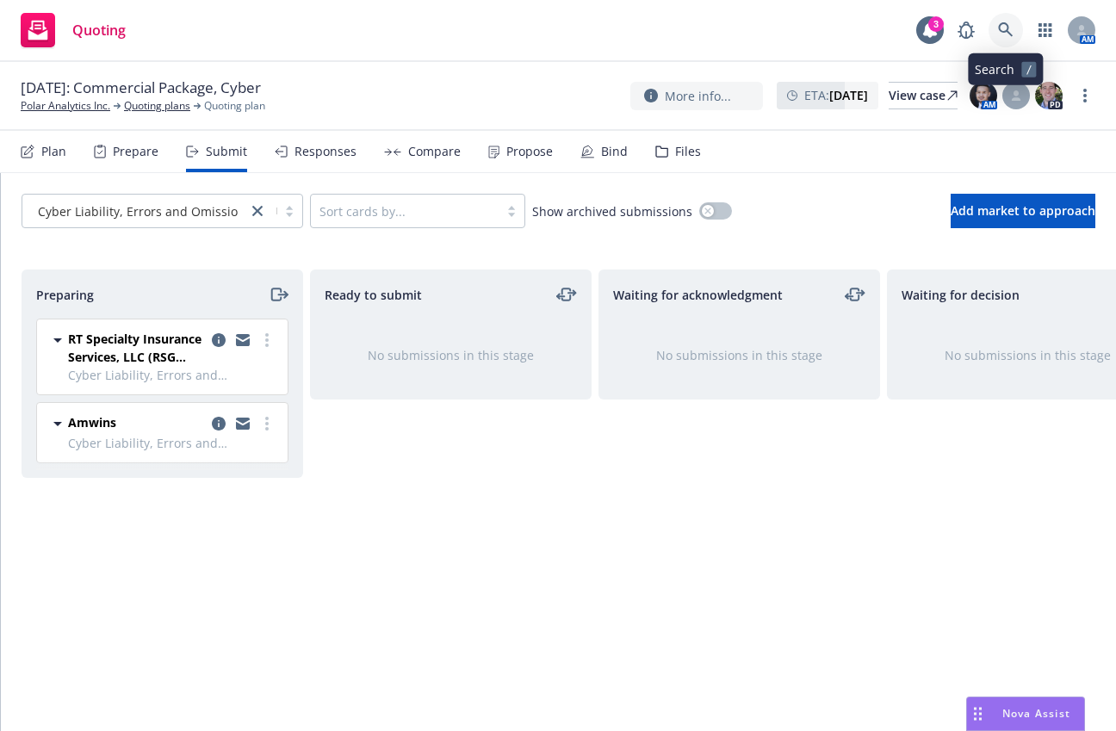
click at [1013, 33] on icon at bounding box center [1006, 30] width 16 height 16
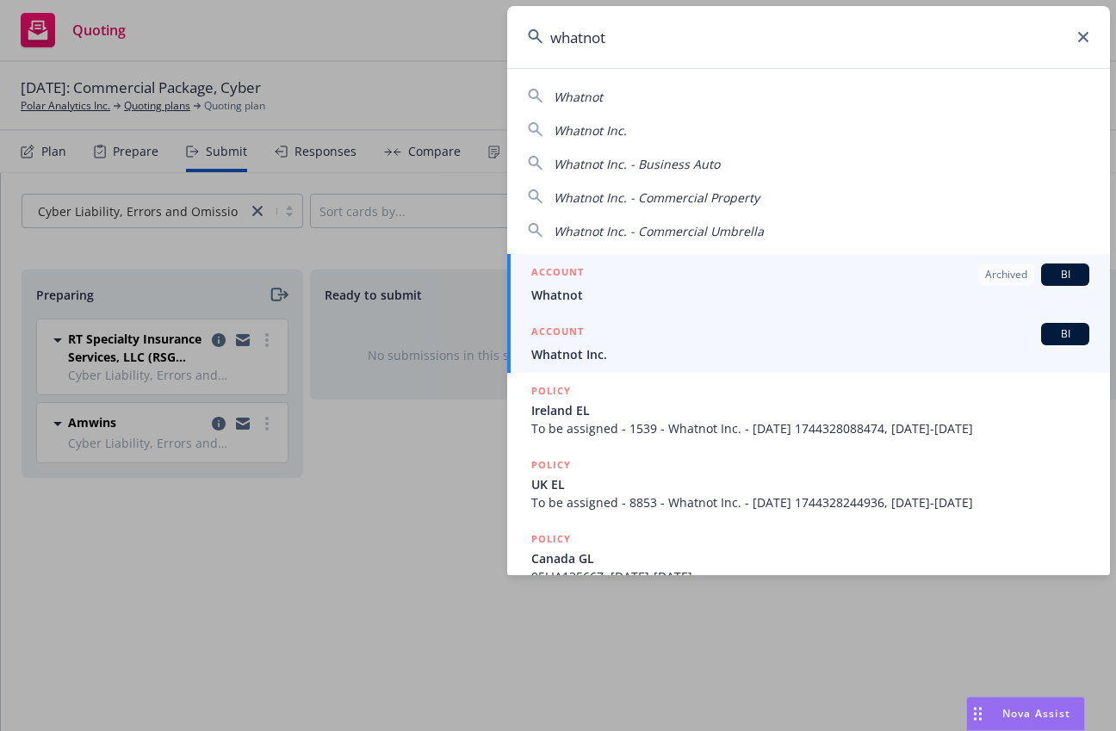
type input "whatnot"
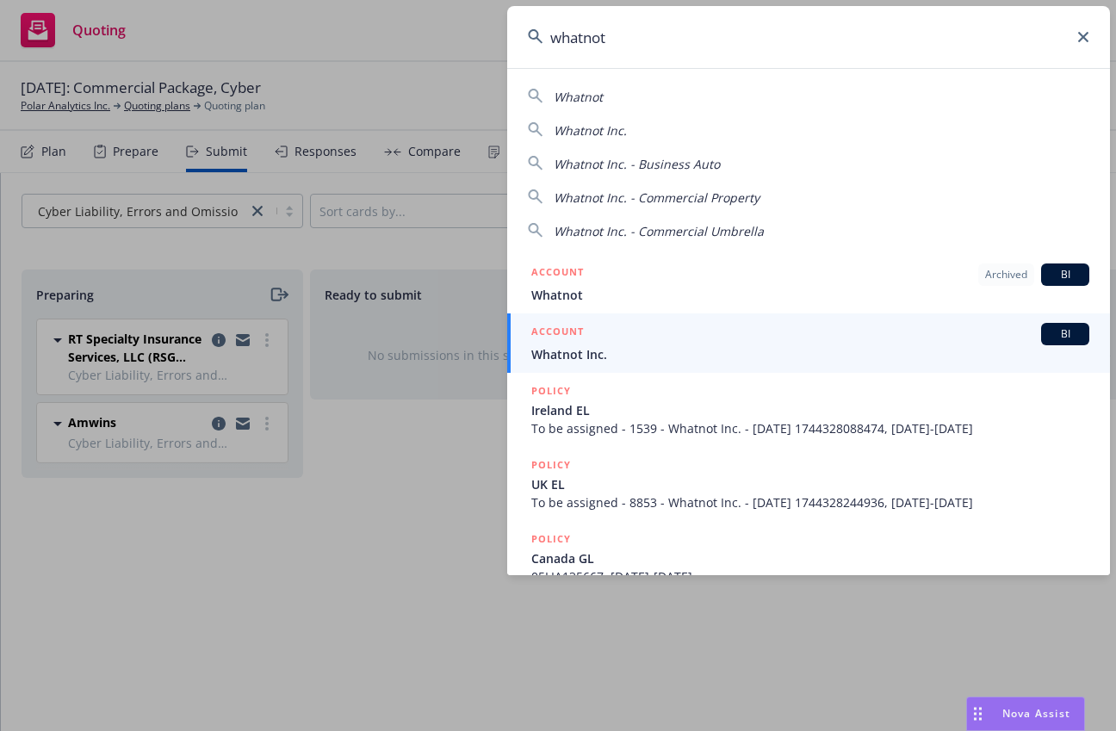
click at [730, 351] on span "Whatnot Inc." at bounding box center [810, 354] width 558 height 18
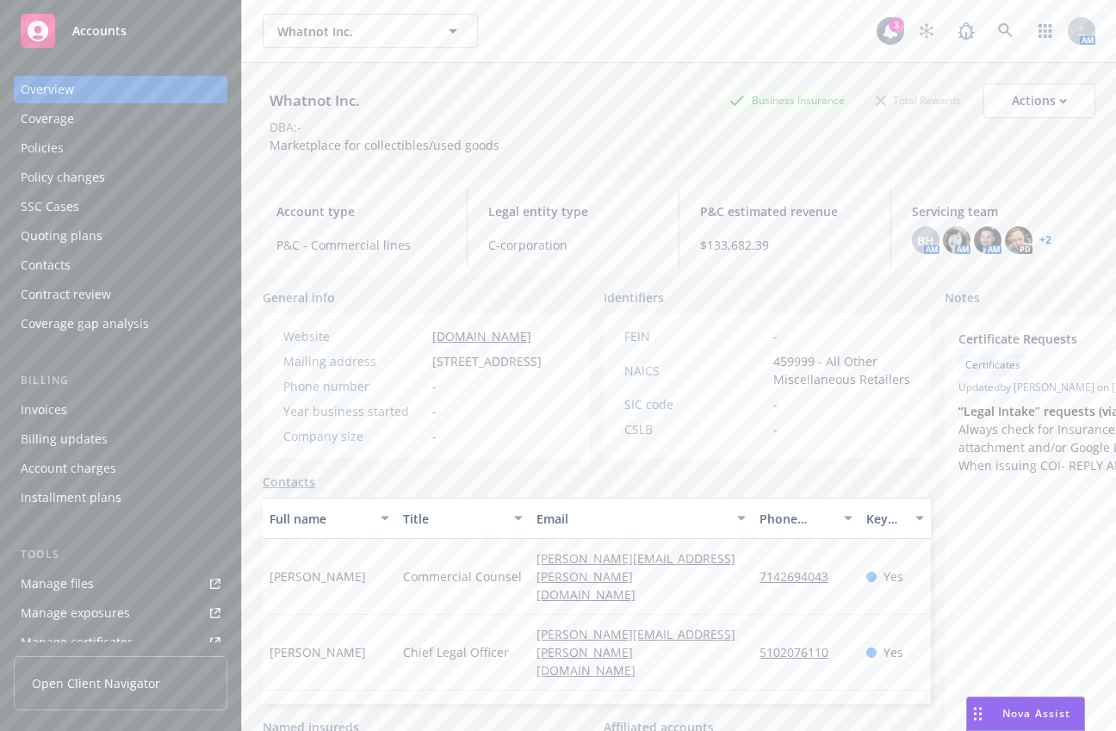
click at [60, 578] on div "Manage files" at bounding box center [57, 584] width 73 height 28
